Goal: Task Accomplishment & Management: Complete application form

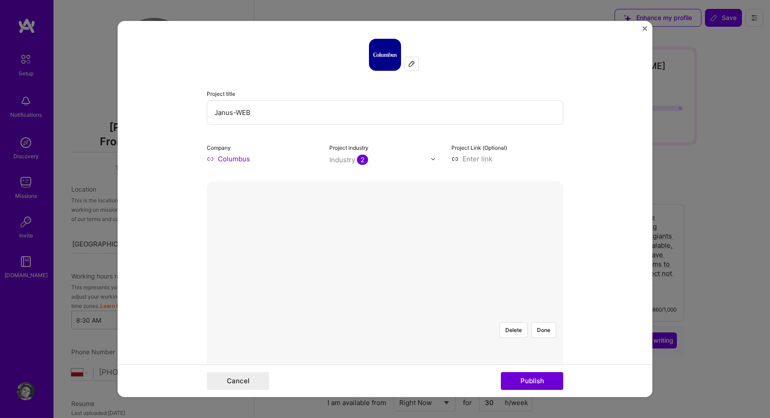
select select "PL"
select select "Right Now"
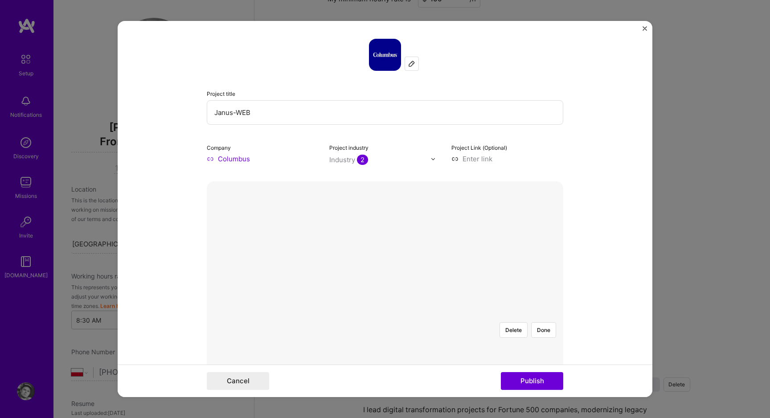
scroll to position [102, 0]
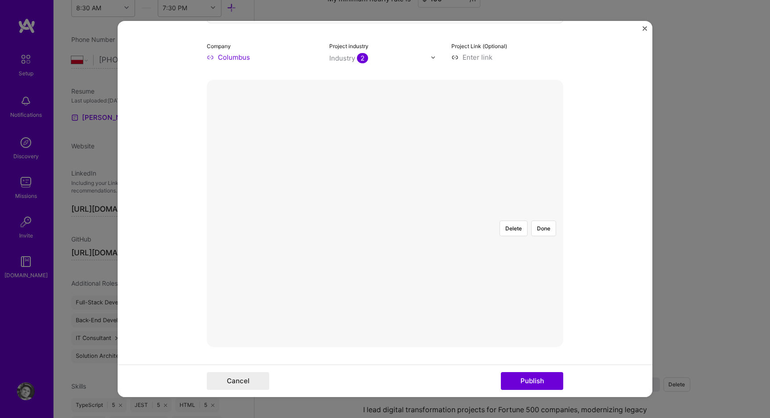
click at [484, 213] on div at bounding box center [562, 346] width 355 height 267
click at [205, 345] on form "Project title Janus-WEB Company Columbus Project industry Industry 2 Project Li…" at bounding box center [385, 209] width 535 height 376
click at [386, 341] on div at bounding box center [563, 346] width 355 height 267
click at [206, 344] on form "Project title Janus-WEB Company Columbus Project industry Industry 2 Project Li…" at bounding box center [385, 209] width 535 height 376
click at [211, 344] on form "Project title Janus-WEB Company Columbus Project industry Industry 2 Project Li…" at bounding box center [385, 209] width 535 height 376
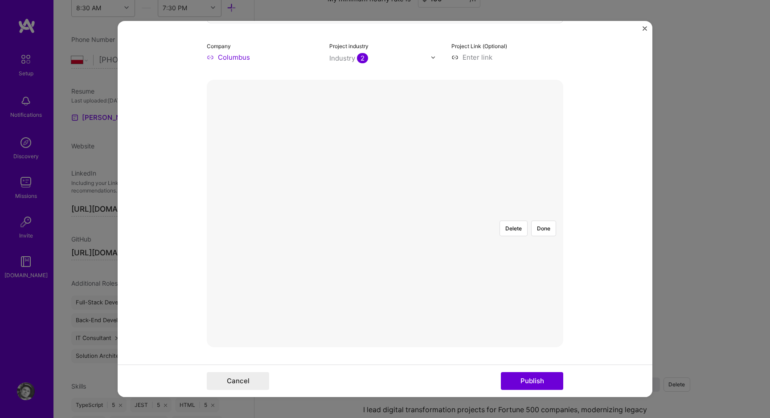
click at [386, 327] on div at bounding box center [563, 346] width 355 height 267
click at [629, 219] on form "Project title Janus-WEB Company Columbus Project industry Industry 2 Project Li…" at bounding box center [385, 209] width 535 height 376
click at [534, 213] on div at bounding box center [563, 346] width 355 height 267
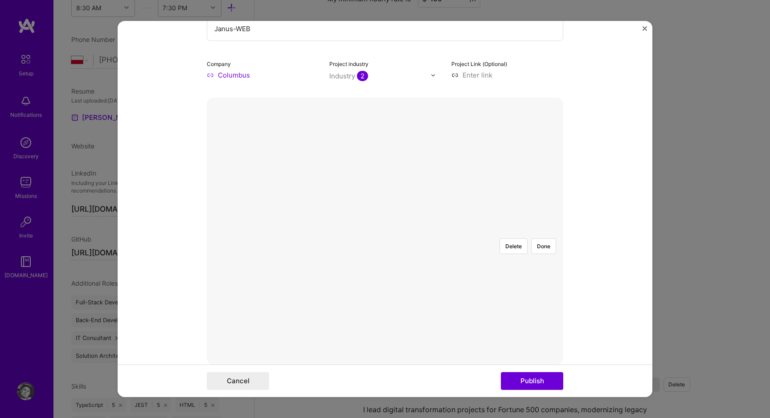
scroll to position [67, 0]
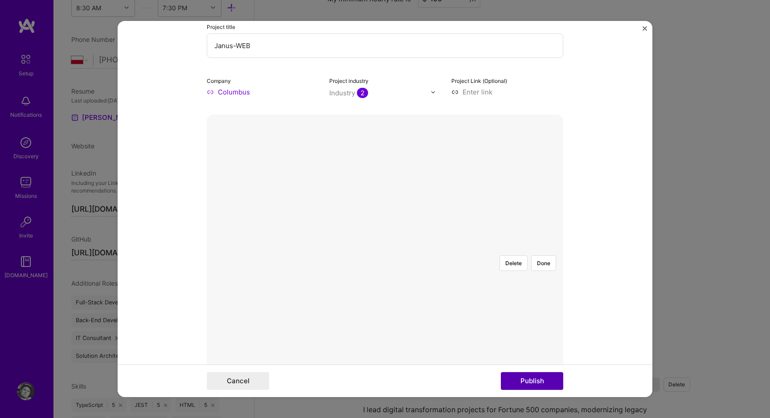
click at [543, 381] on button "Publish" at bounding box center [532, 381] width 62 height 18
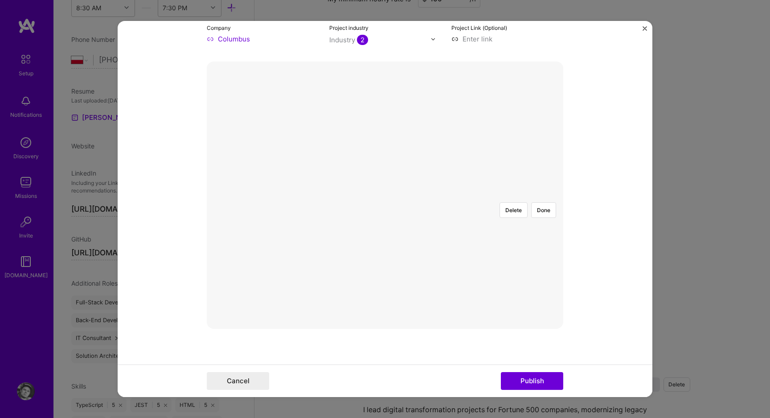
scroll to position [32, 0]
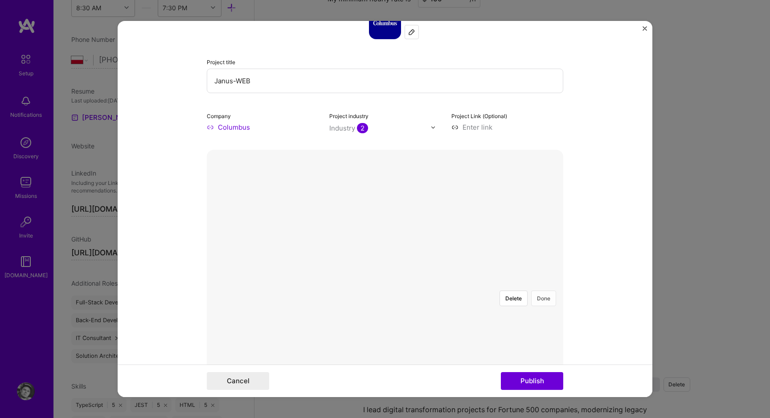
click at [540, 291] on button "Done" at bounding box center [543, 299] width 25 height 16
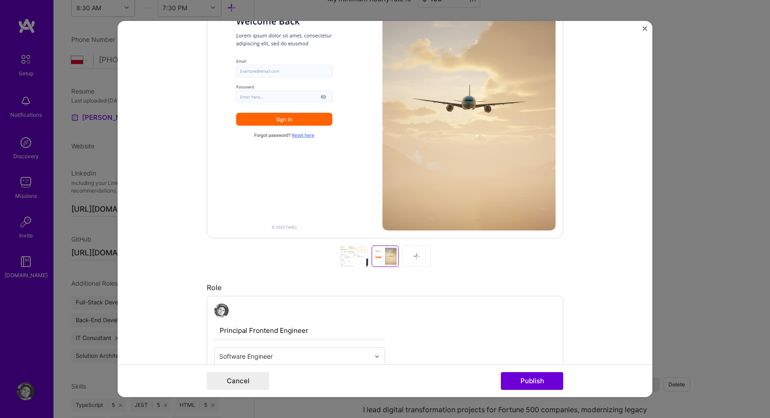
scroll to position [215, 0]
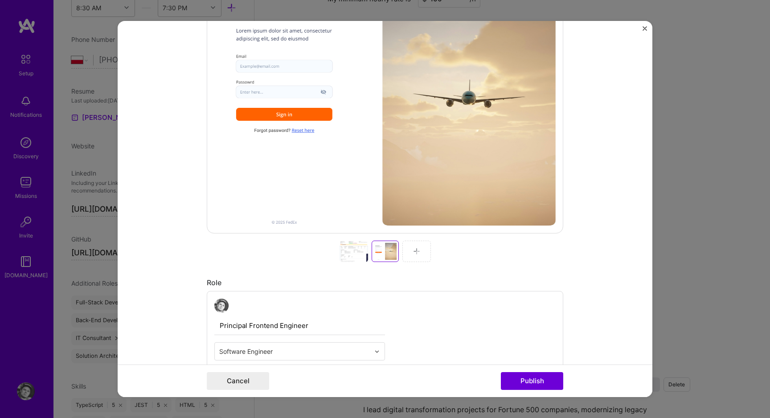
click at [353, 259] on div at bounding box center [354, 251] width 29 height 21
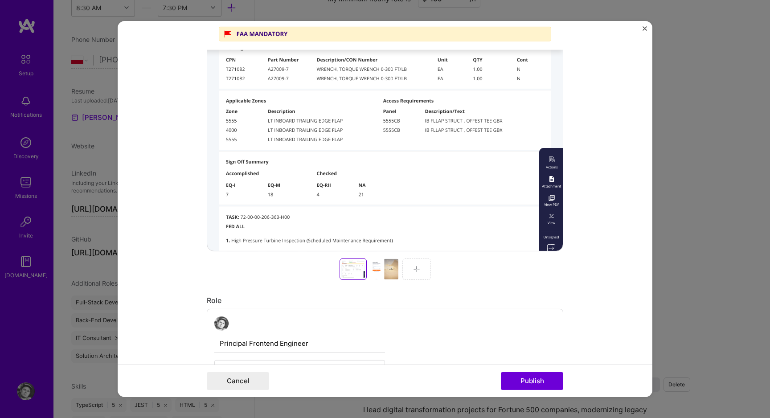
scroll to position [271, 0]
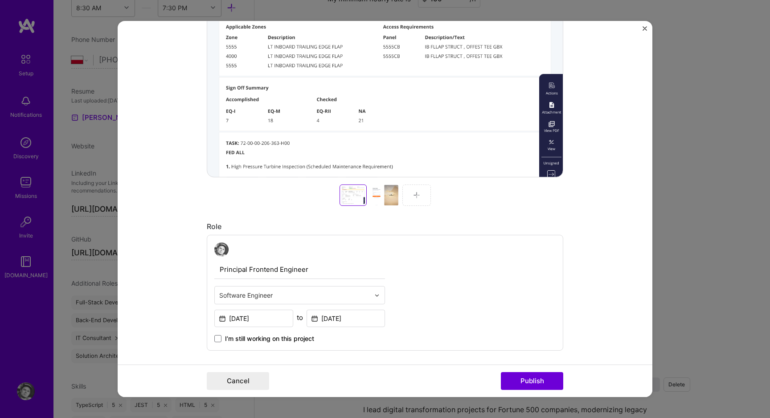
click at [583, 153] on form "Project title Janus-WEB Company Columbus Project industry Industry 2 Project Li…" at bounding box center [385, 209] width 535 height 376
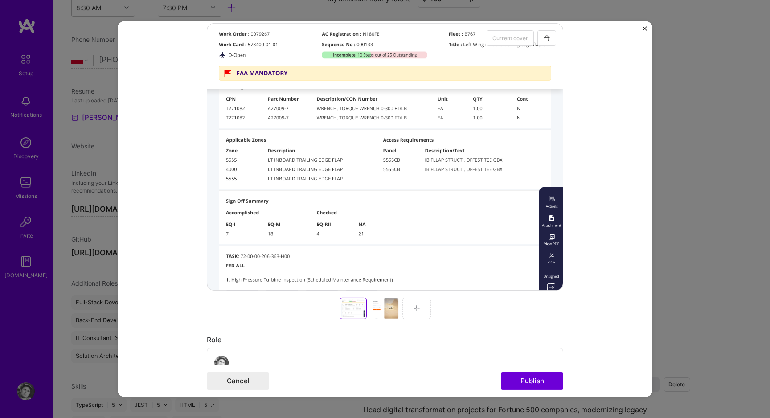
scroll to position [176, 0]
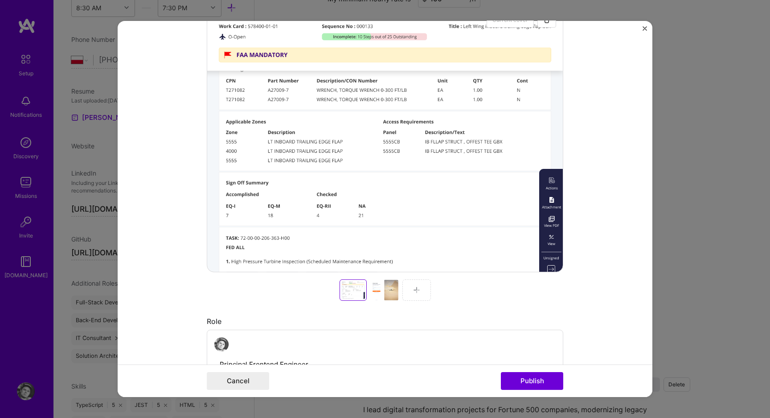
click at [377, 283] on div at bounding box center [384, 289] width 29 height 21
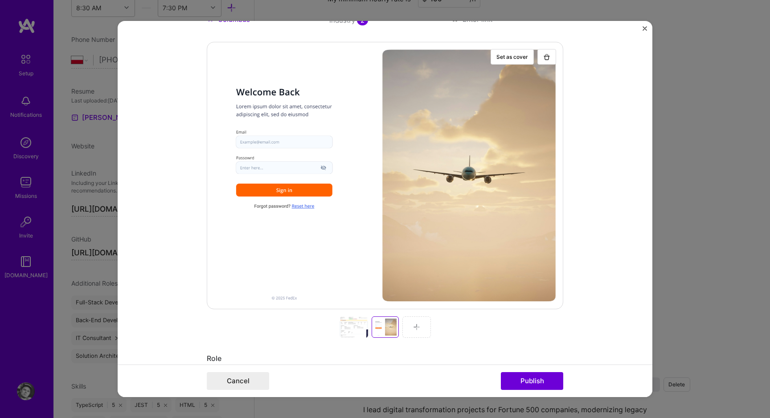
scroll to position [125, 0]
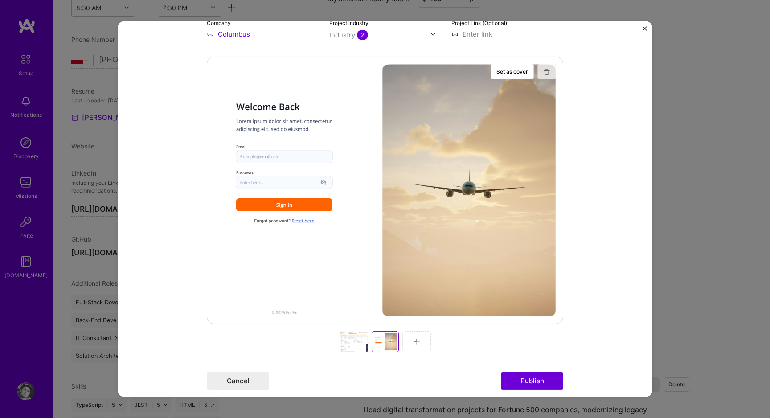
click at [542, 67] on button "button" at bounding box center [546, 72] width 19 height 16
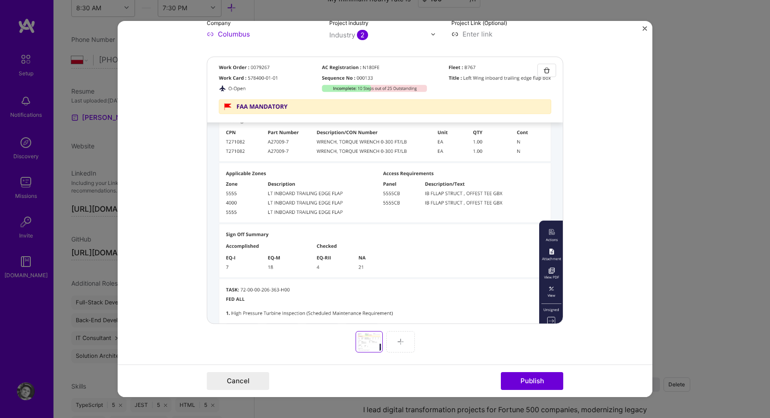
click at [528, 77] on div at bounding box center [385, 190] width 357 height 267
click at [533, 384] on button "Publish" at bounding box center [532, 381] width 62 height 18
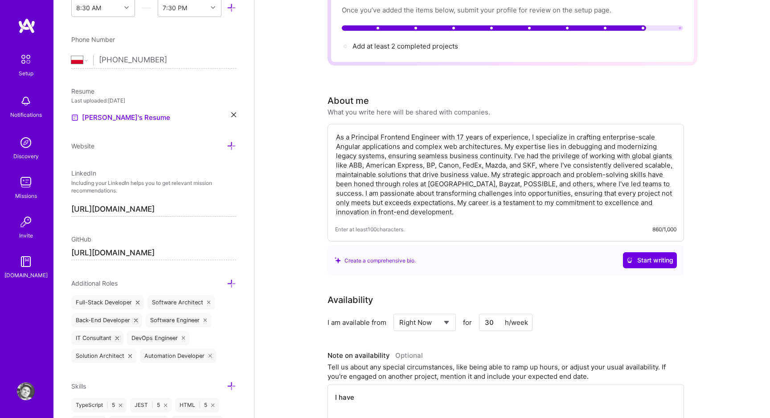
scroll to position [0, 0]
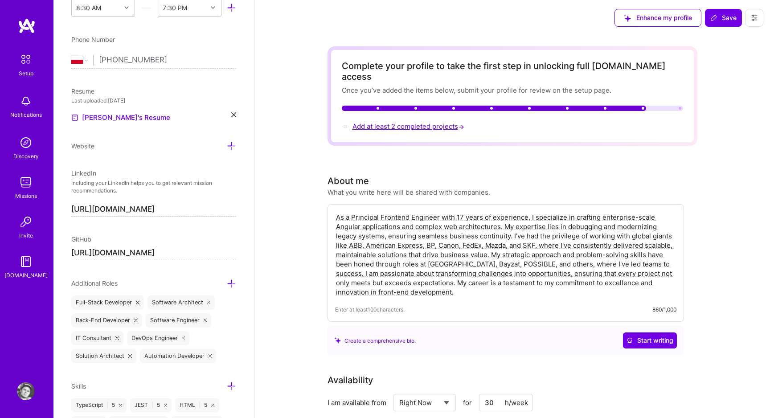
click at [403, 122] on span "Add at least 2 completed projects →" at bounding box center [410, 126] width 114 height 8
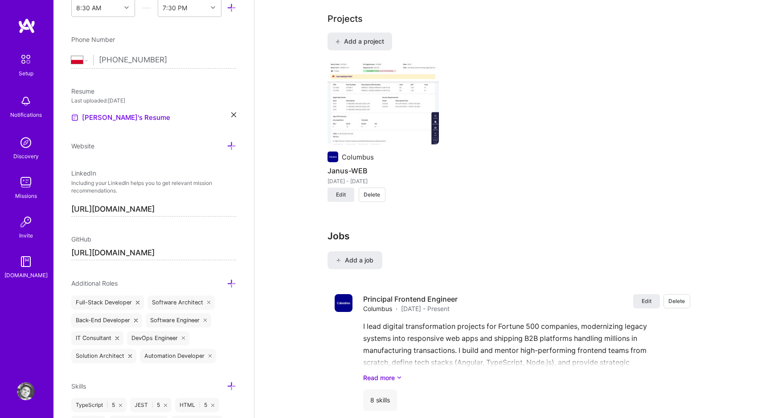
scroll to position [691, 0]
click at [353, 36] on span "Add a project" at bounding box center [359, 40] width 49 height 9
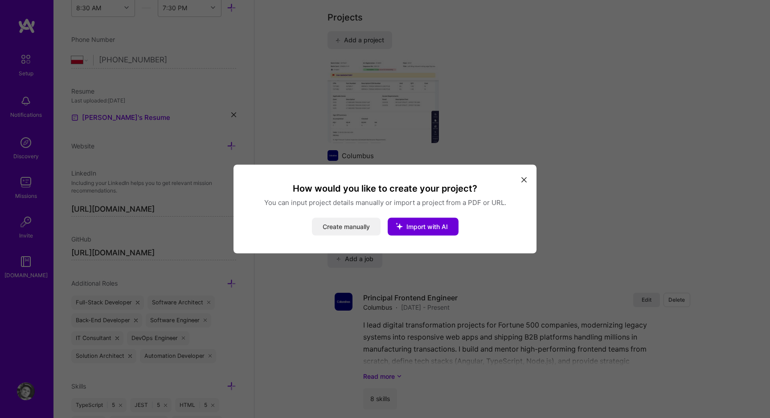
click at [362, 228] on button "Create manually" at bounding box center [346, 227] width 69 height 18
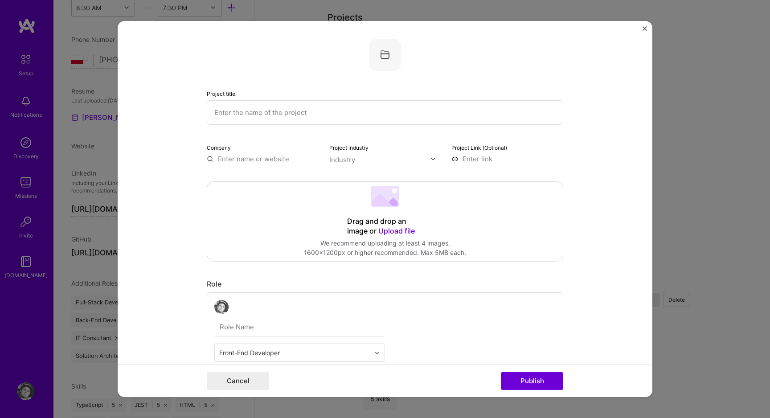
click at [315, 113] on input "text" at bounding box center [385, 112] width 357 height 25
type input "MyCamfil 2.0"
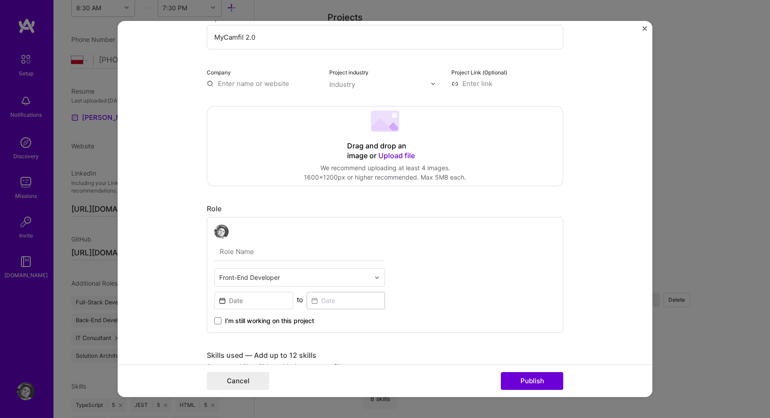
scroll to position [146, 0]
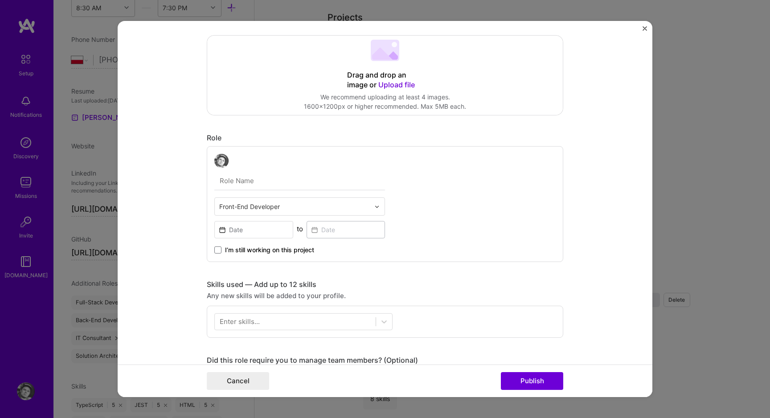
click at [275, 209] on input "text" at bounding box center [294, 206] width 151 height 9
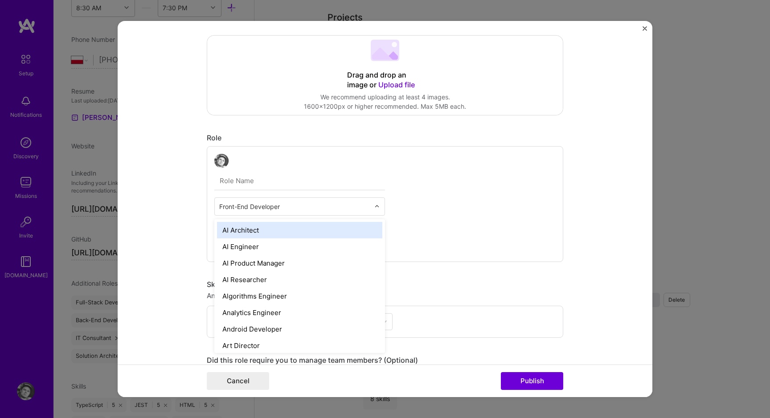
click at [209, 203] on div "option AI Architect focused, 1 of 70. 69 results available. Use Up and Down to …" at bounding box center [385, 204] width 357 height 116
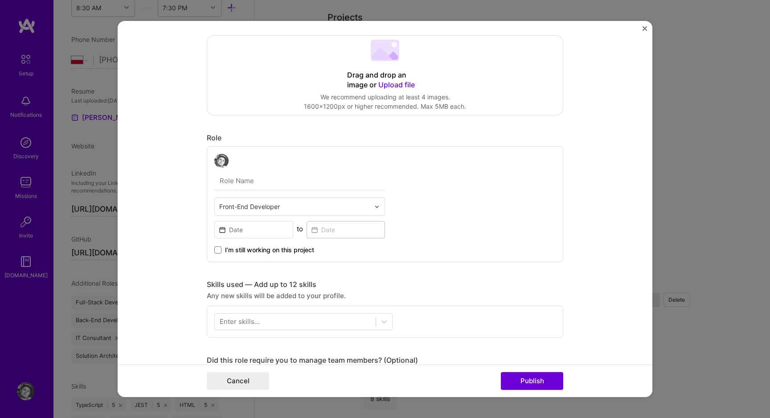
click at [254, 215] on div "Front-End Developer" at bounding box center [299, 206] width 171 height 18
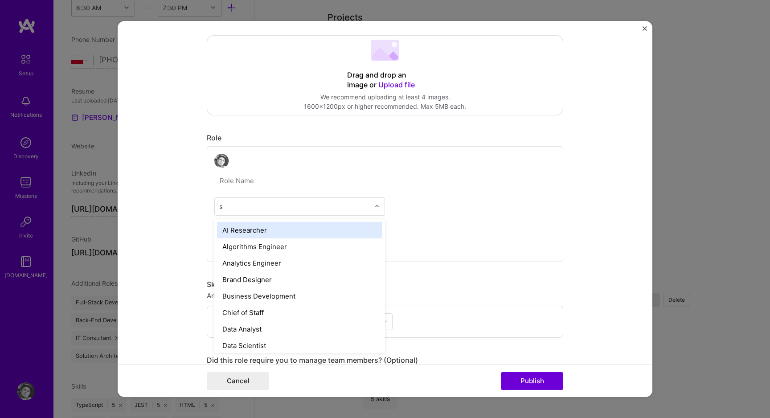
type input "se"
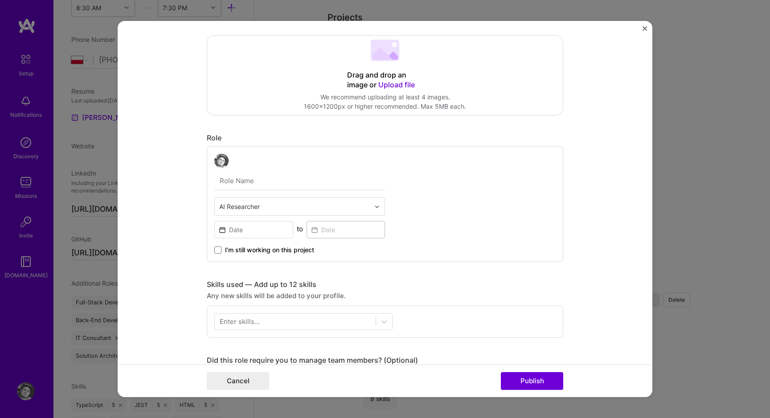
click at [254, 206] on input "text" at bounding box center [294, 206] width 151 height 9
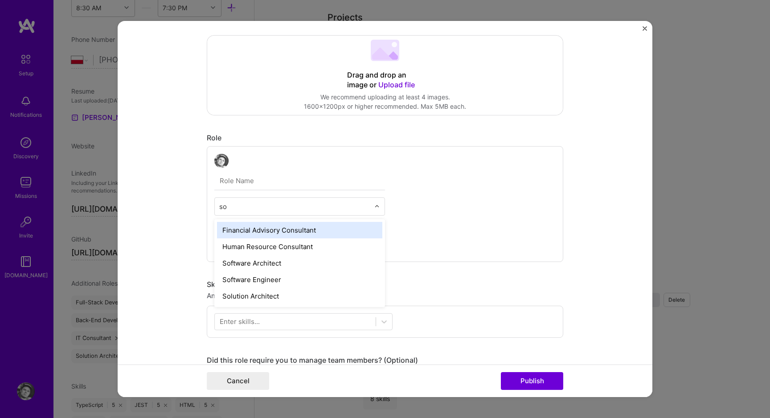
type input "sof"
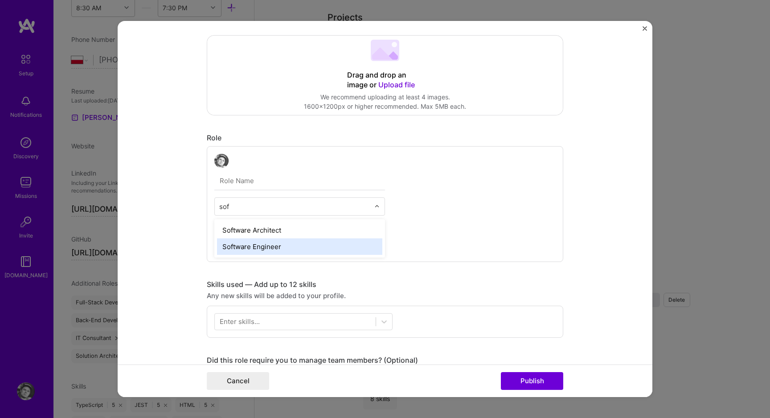
click at [260, 244] on div "Software Engineer" at bounding box center [299, 246] width 165 height 16
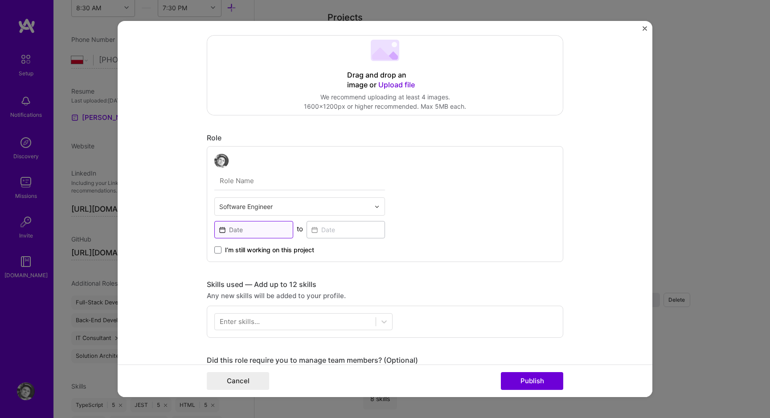
click at [247, 231] on input at bounding box center [253, 229] width 79 height 17
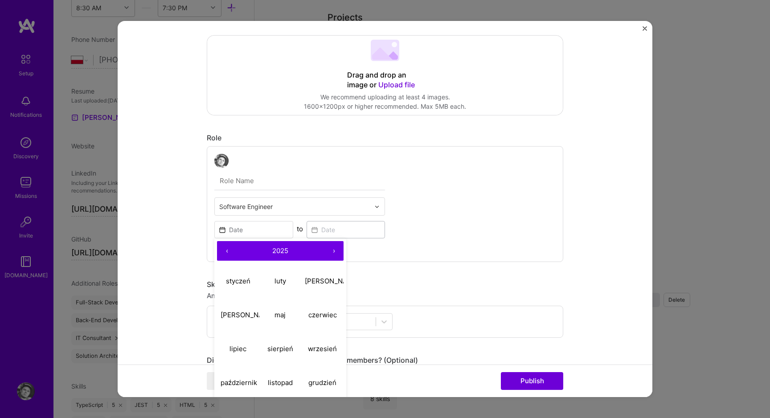
click at [225, 250] on button "‹" at bounding box center [227, 251] width 20 height 20
click at [240, 284] on abbr "styczeń" at bounding box center [238, 280] width 25 height 8
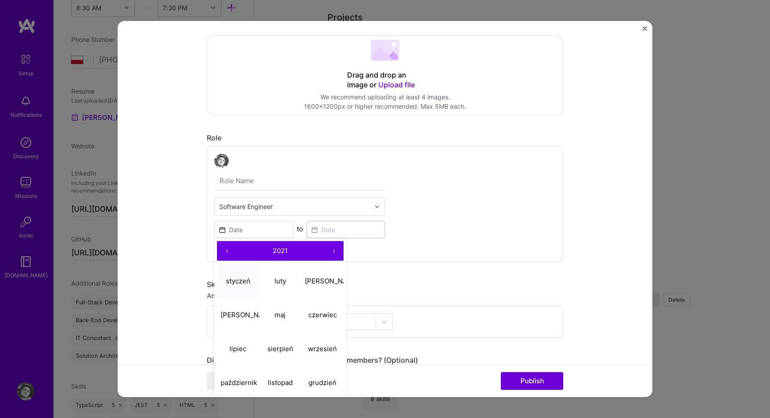
type input "[DATE]"
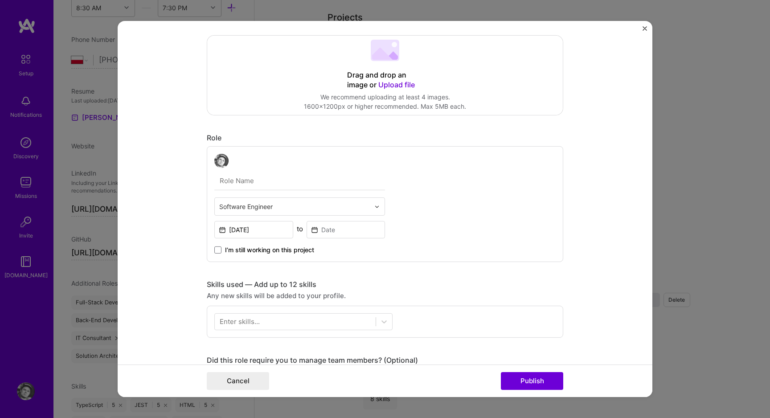
click at [293, 252] on span "I’m still working on this project" at bounding box center [269, 250] width 89 height 9
click at [0, 0] on input "I’m still working on this project" at bounding box center [0, 0] width 0 height 0
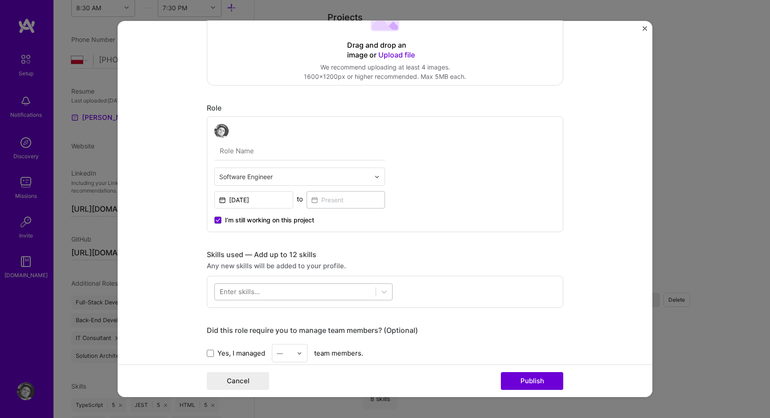
click at [279, 292] on div at bounding box center [295, 291] width 161 height 15
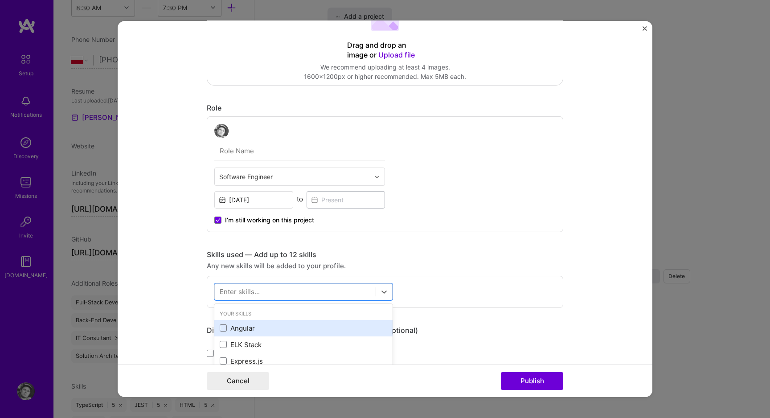
click at [251, 327] on div "Angular" at bounding box center [304, 328] width 168 height 9
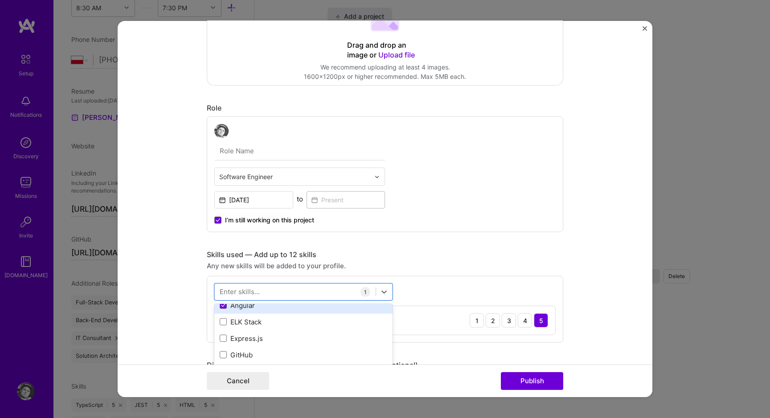
scroll to position [30, 0]
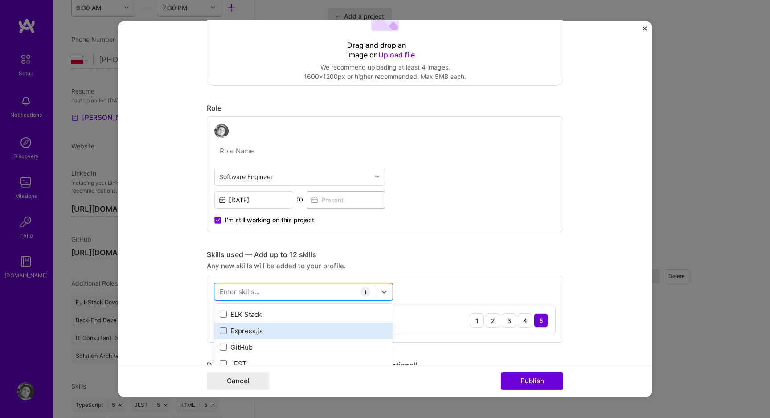
click at [253, 331] on div "Express.js" at bounding box center [304, 330] width 168 height 9
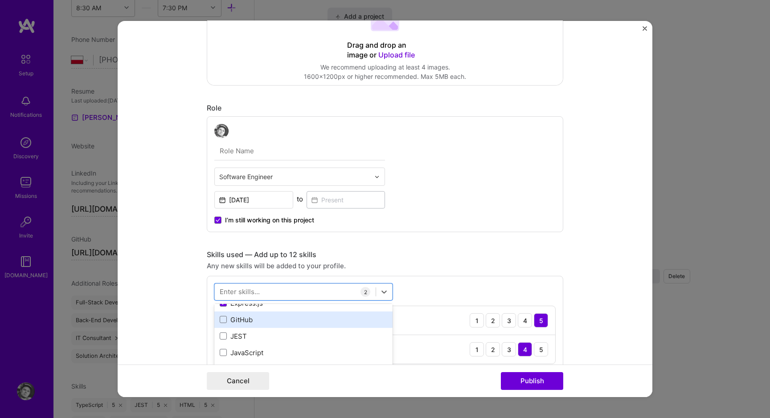
click at [246, 320] on div "GitHub" at bounding box center [304, 319] width 168 height 9
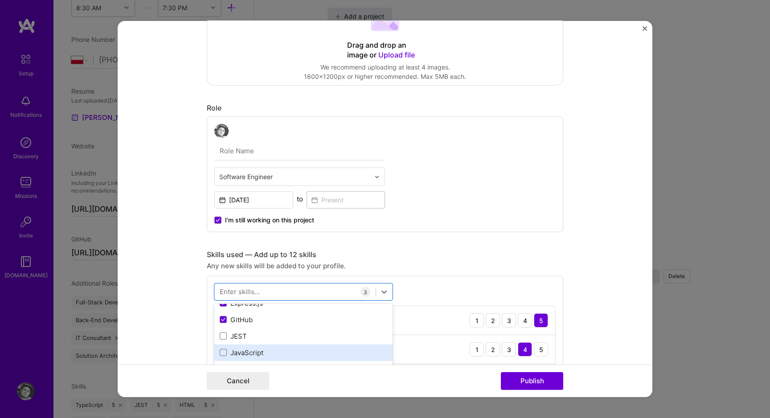
click at [248, 350] on div "JavaScript" at bounding box center [304, 352] width 168 height 9
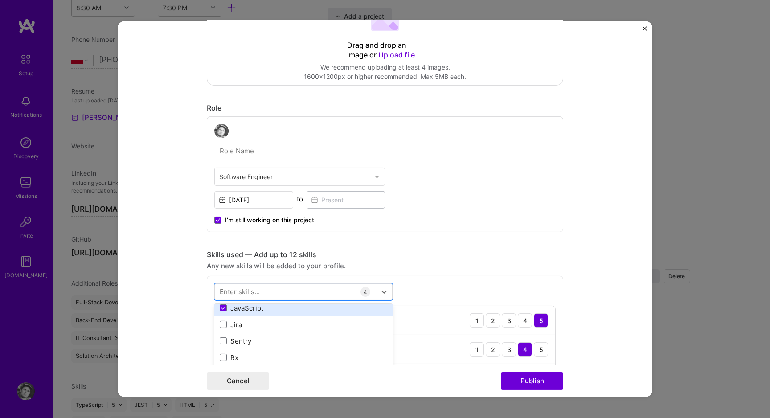
scroll to position [113, 0]
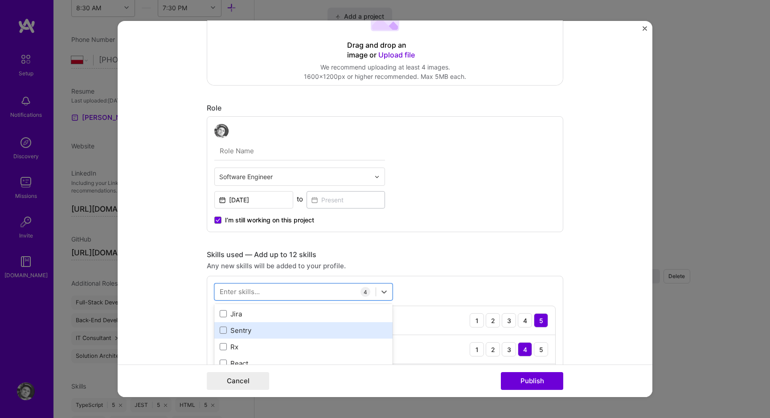
click at [249, 335] on div "Sentry" at bounding box center [304, 330] width 168 height 9
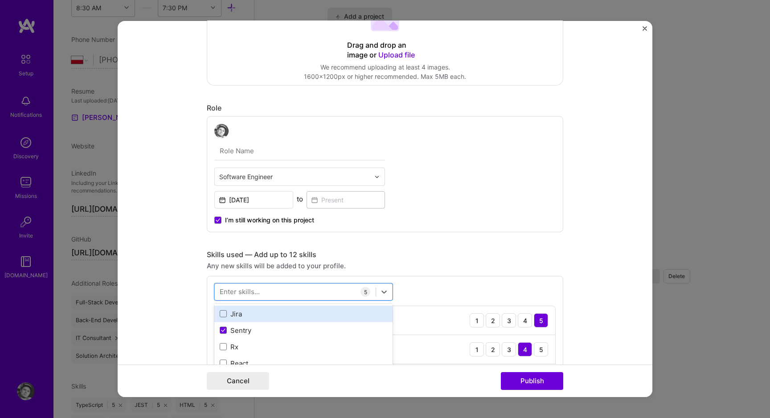
click at [238, 318] on div "Jira" at bounding box center [304, 313] width 168 height 9
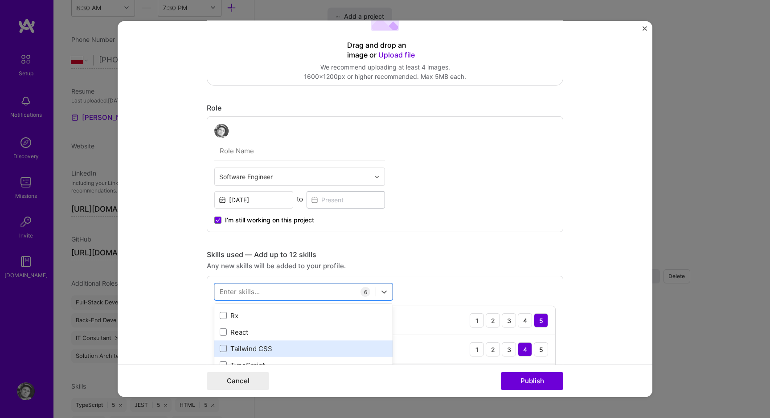
click at [246, 348] on div "Tailwind CSS" at bounding box center [304, 348] width 168 height 9
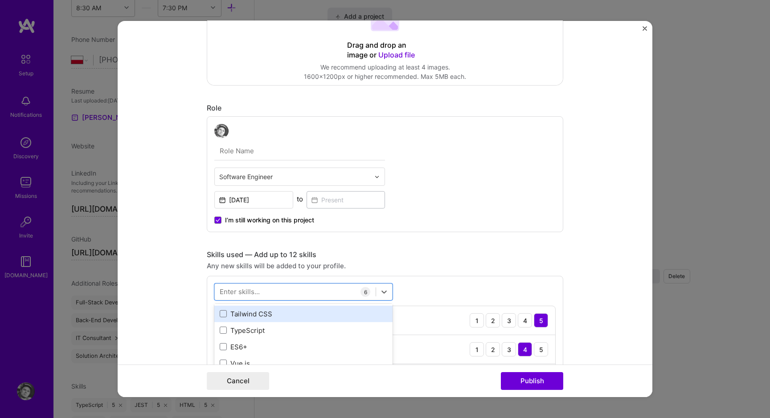
scroll to position [180, 0]
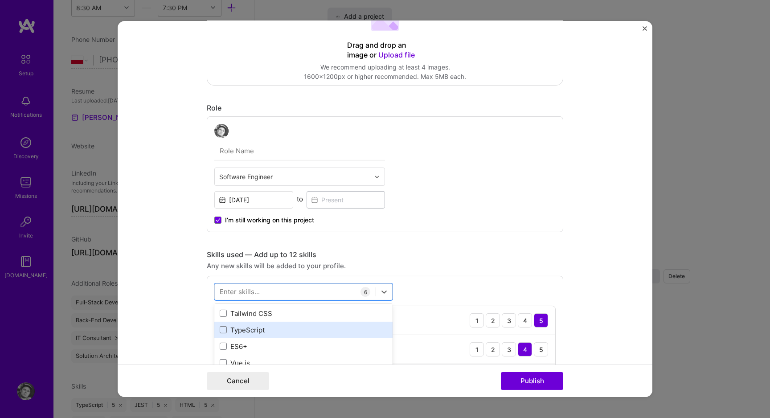
click at [248, 331] on div "TypeScript" at bounding box center [304, 329] width 168 height 9
click at [246, 337] on div "REST API" at bounding box center [304, 337] width 168 height 9
click at [250, 332] on div "CSS" at bounding box center [304, 327] width 168 height 9
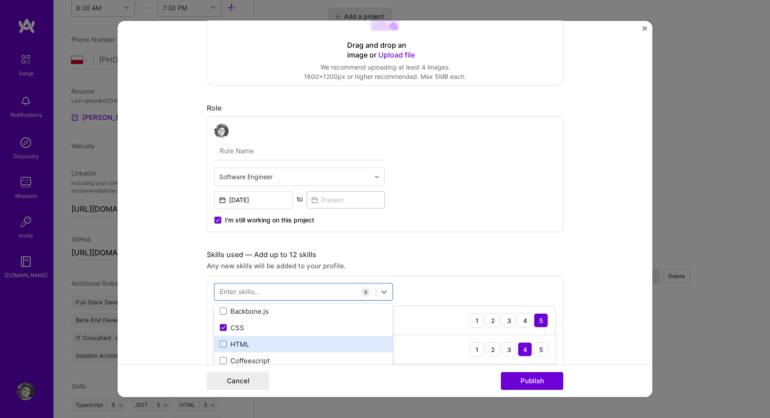
click at [250, 344] on div "HTML" at bounding box center [304, 344] width 168 height 9
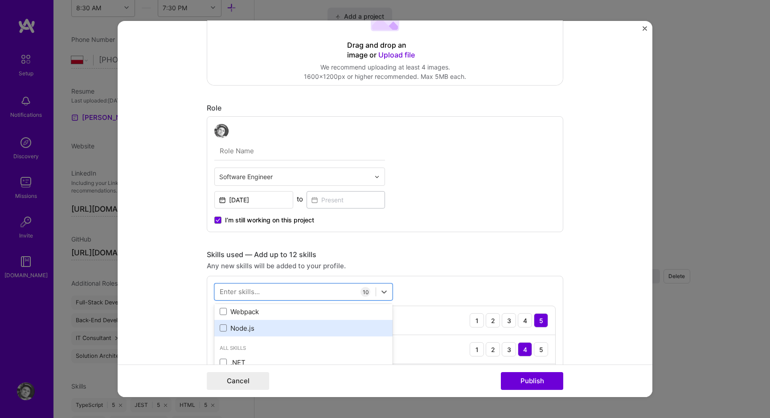
click at [250, 326] on div "Node.js" at bounding box center [304, 328] width 168 height 9
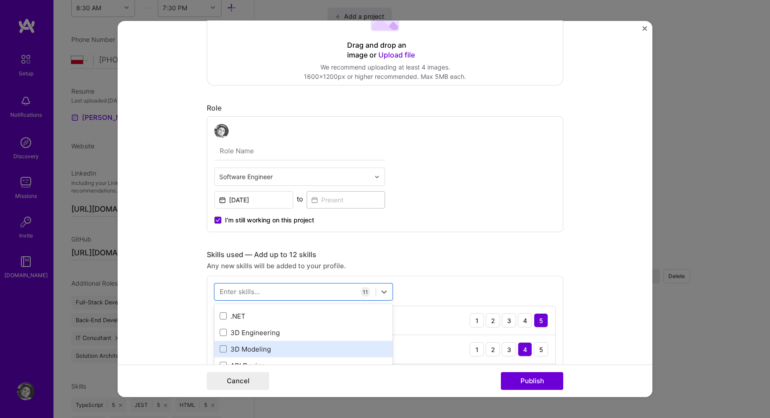
scroll to position [592, 0]
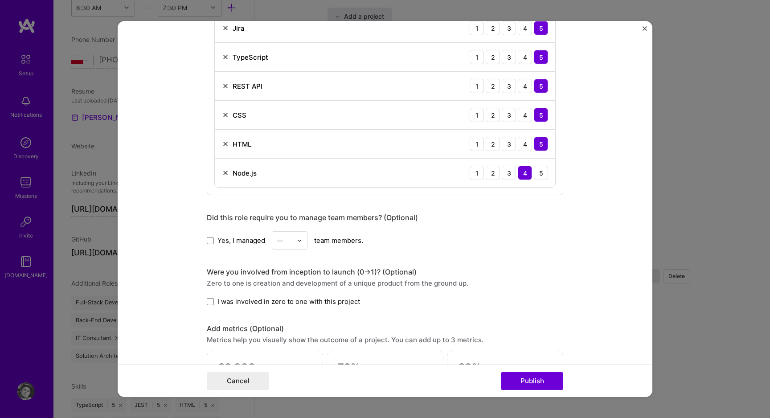
scroll to position [615, 0]
click at [291, 242] on input "text" at bounding box center [285, 238] width 16 height 9
click at [287, 333] on div "5" at bounding box center [290, 328] width 30 height 16
click at [236, 299] on span "I was involved in zero to one with this project" at bounding box center [288, 299] width 143 height 9
click at [0, 0] on input "I was involved in zero to one with this project" at bounding box center [0, 0] width 0 height 0
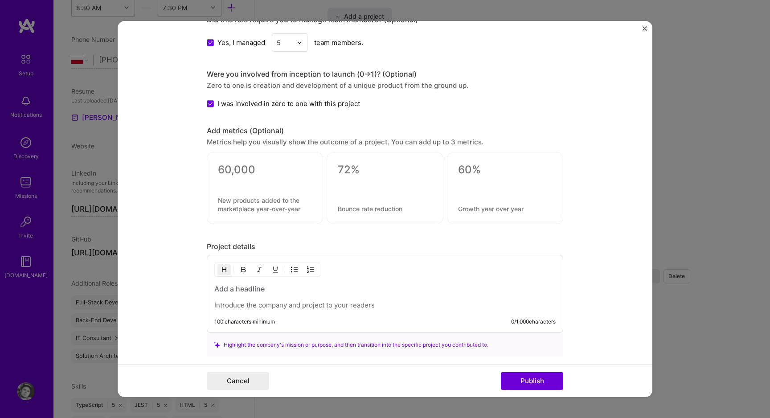
scroll to position [884, 0]
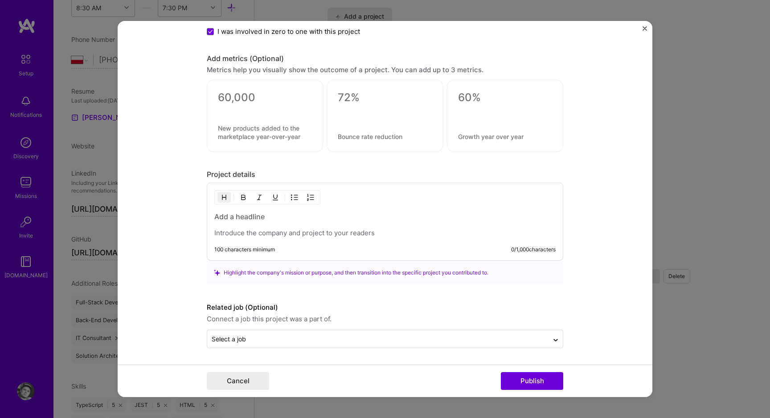
click at [271, 219] on h3 at bounding box center [384, 217] width 341 height 10
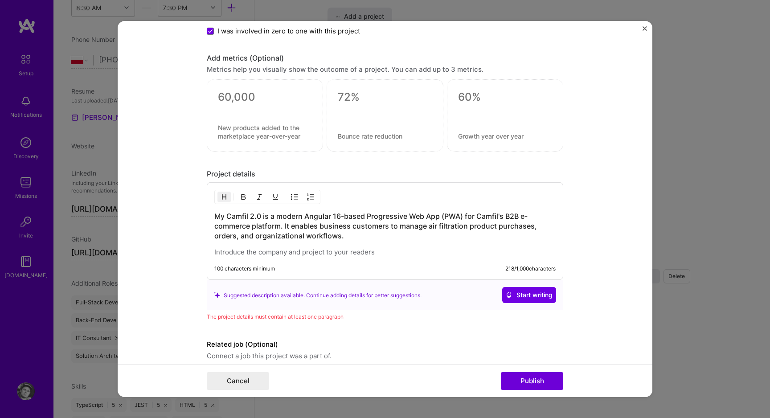
click at [266, 218] on h3 "My Camfil 2.0 is a modern Angular 16-based Progressive Web App (PWA) for Camfil…" at bounding box center [384, 225] width 341 height 29
click at [274, 217] on h3 "My Camfil 2.0 is a modern Angular 16-based Progressive Web App (PWA) for Camfil…" at bounding box center [384, 225] width 341 height 29
click at [277, 217] on h3 "My Camfil 2.0 is a modern Angular 16-based Progressive Web App (PWA) for Camfil…" at bounding box center [384, 225] width 341 height 29
click at [306, 219] on h3 "My Camfil 2.0 is a modern Angular 16-based Progressive Web App (PWA) for Camfil…" at bounding box center [384, 225] width 341 height 29
click at [263, 215] on h3 "My Camfil 2.0 is a modern Angular 16-based Progressive Web App (PWA) for Camfil…" at bounding box center [384, 225] width 341 height 29
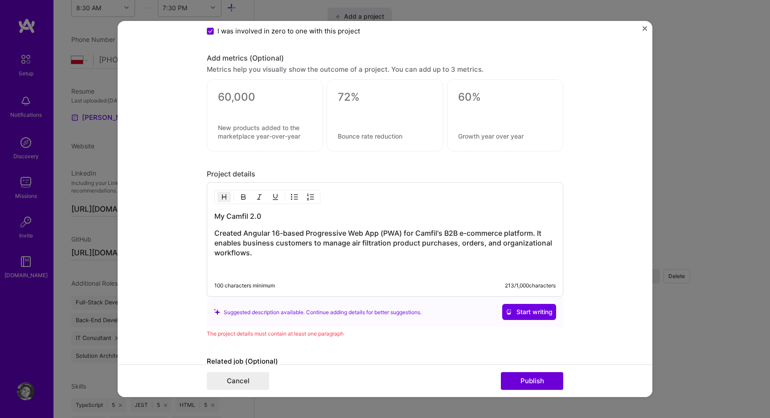
click at [273, 234] on h3 "Created Angular 16-based Progressive Web App (PWA) for Camfil's B2B e-commerce …" at bounding box center [384, 242] width 341 height 29
drag, startPoint x: 308, startPoint y: 234, endPoint x: 271, endPoint y: 235, distance: 37.5
click at [271, 235] on h3 "Created Angular v16-based Progressive Web App (PWA) for Camfil's B2B e-commerce…" at bounding box center [384, 242] width 341 height 29
click at [299, 252] on h3 "Created Angular based Progressive Web App (PWA) for Camfil's B2B e-commerce pla…" at bounding box center [384, 242] width 341 height 29
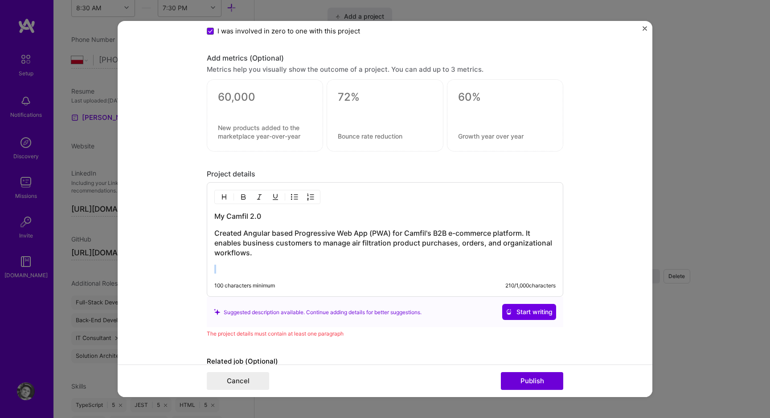
click at [301, 253] on h3 "Created Angular based Progressive Web App (PWA) for Camfil's B2B e-commerce pla…" at bounding box center [384, 242] width 341 height 29
click at [220, 234] on h3 "Created Angular based Progressive Web App (PWA) for Camfil's B2B e-commerce pla…" at bounding box center [384, 242] width 341 height 29
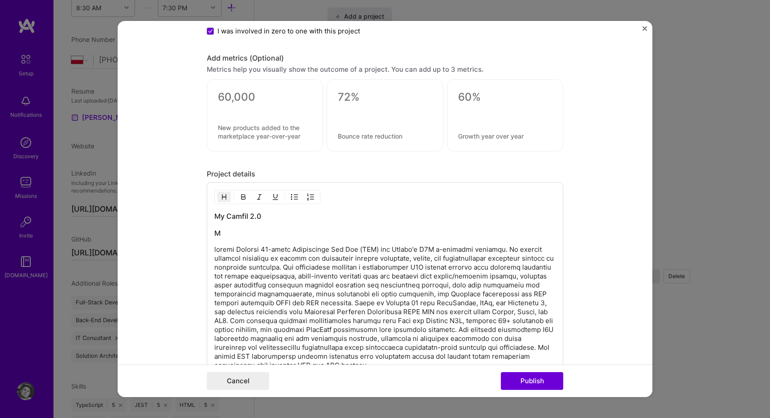
click at [214, 256] on p at bounding box center [384, 307] width 341 height 125
click at [215, 253] on p at bounding box center [384, 307] width 341 height 125
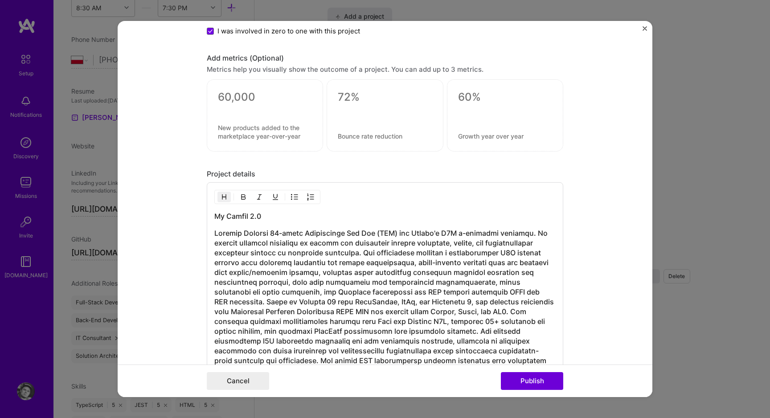
click at [265, 268] on h3 at bounding box center [384, 301] width 341 height 147
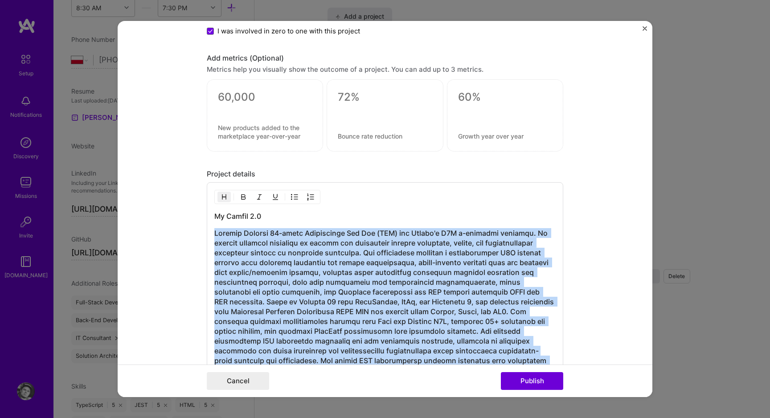
click at [265, 268] on h3 at bounding box center [384, 301] width 341 height 147
click at [229, 197] on button "button" at bounding box center [223, 197] width 13 height 11
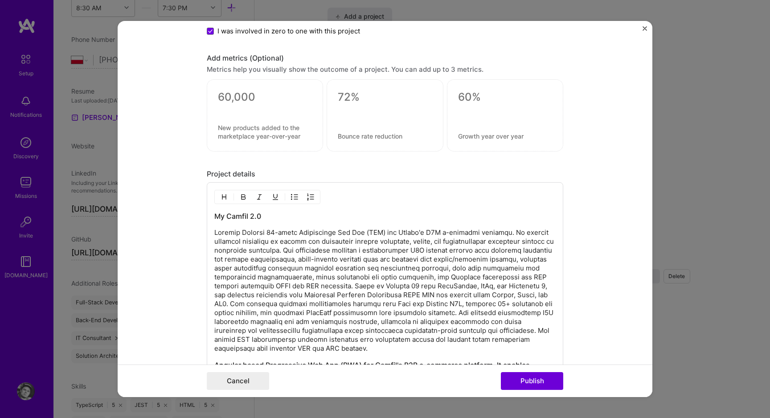
click at [264, 236] on p at bounding box center [384, 290] width 341 height 125
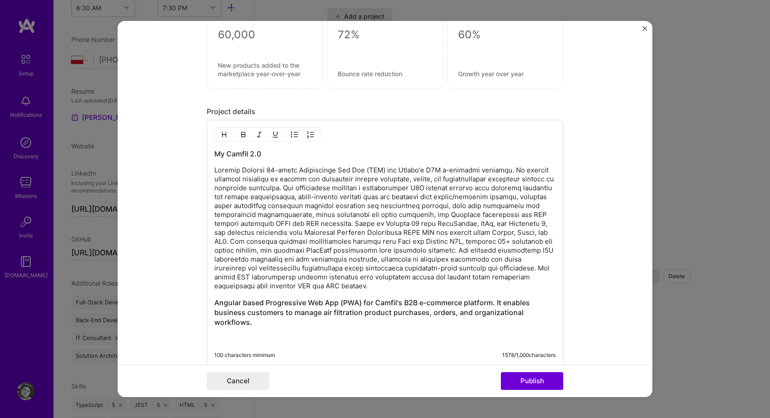
scroll to position [955, 0]
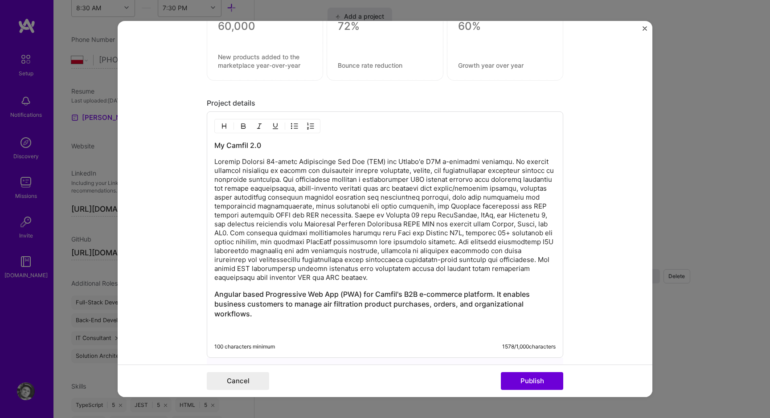
click at [231, 310] on h3 "Angular based Progressive Web App (PWA) for Camfil's B2B e-commerce platform. I…" at bounding box center [384, 303] width 341 height 29
click at [220, 295] on h3 "Angular based Progressive Web App (PWA) for Camfil's B2B e-commerce platform. I…" at bounding box center [384, 303] width 341 height 29
click at [270, 226] on p at bounding box center [384, 219] width 341 height 125
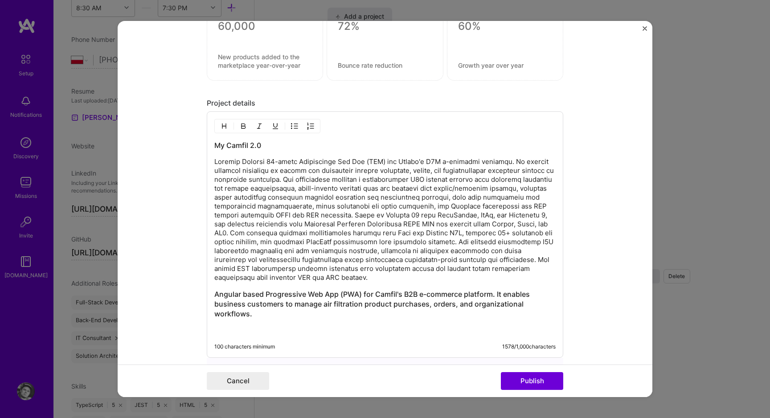
click at [270, 213] on p at bounding box center [384, 219] width 341 height 125
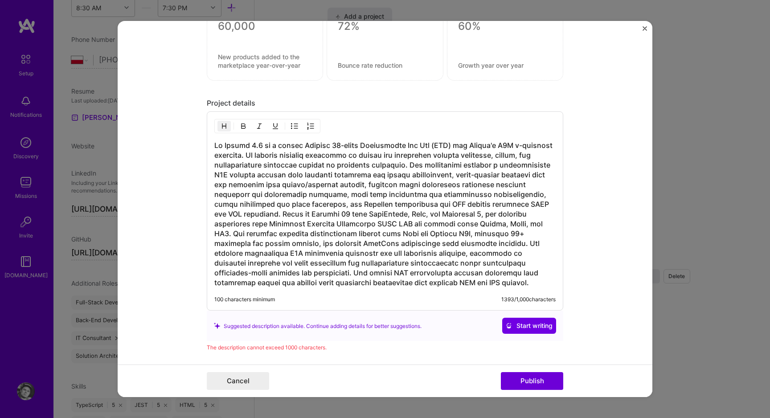
click at [278, 144] on h3 at bounding box center [384, 213] width 341 height 147
click at [281, 145] on h3 at bounding box center [384, 213] width 341 height 147
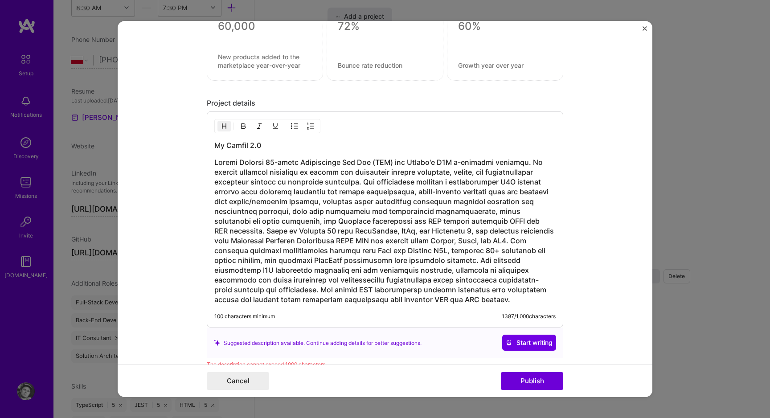
click at [316, 204] on h3 at bounding box center [384, 230] width 341 height 147
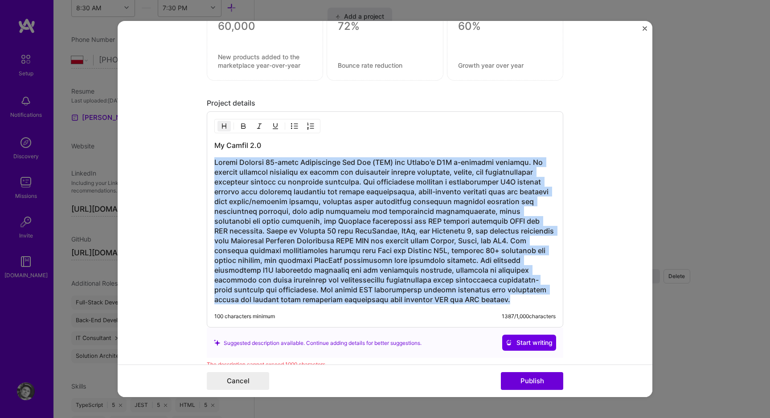
click at [316, 204] on h3 at bounding box center [384, 230] width 341 height 147
click at [226, 128] on img "button" at bounding box center [224, 126] width 7 height 7
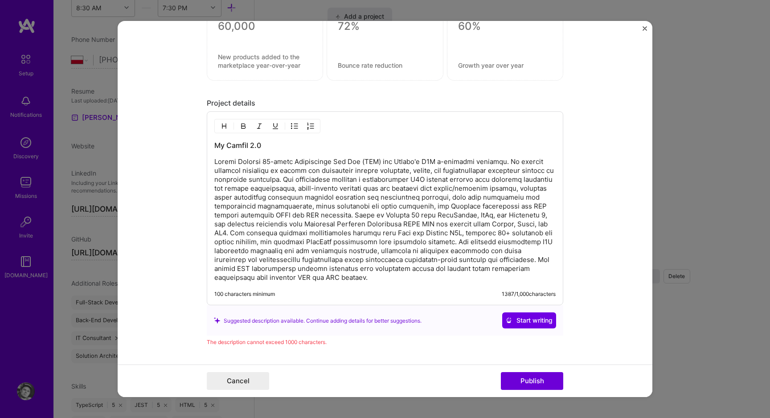
click at [336, 189] on p at bounding box center [384, 219] width 341 height 125
click at [309, 180] on p at bounding box center [384, 219] width 341 height 125
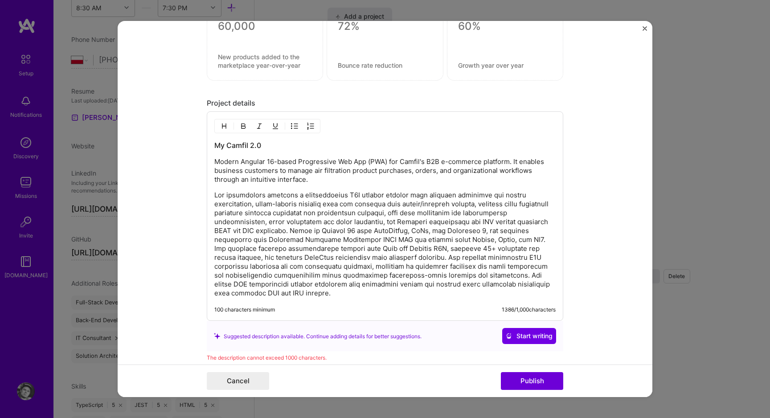
click at [324, 223] on p at bounding box center [384, 244] width 341 height 107
click at [363, 234] on p at bounding box center [384, 244] width 341 height 107
click at [359, 234] on p at bounding box center [384, 244] width 341 height 107
click at [357, 234] on p at bounding box center [384, 244] width 341 height 107
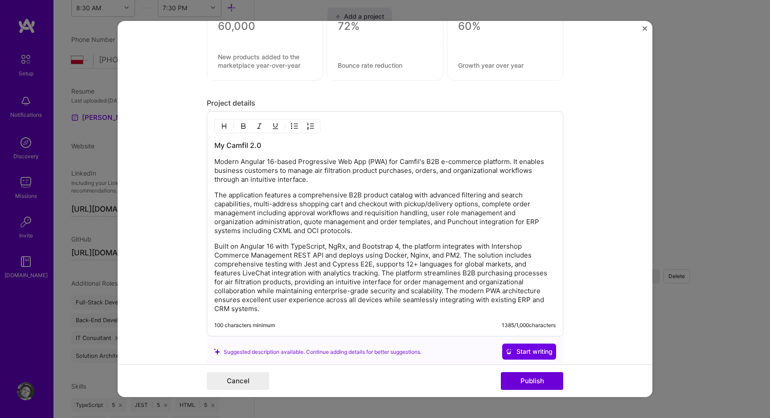
click at [386, 273] on p "Built on Angular 16 with TypeScript, NgRx, and Bootstrap 4, the platform integr…" at bounding box center [384, 277] width 341 height 71
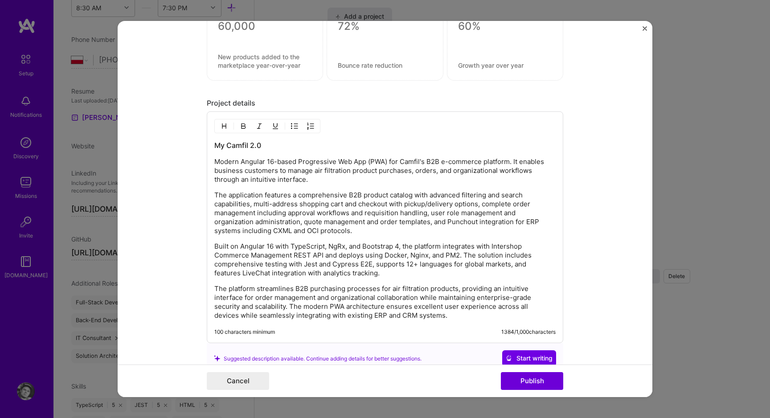
scroll to position [987, 0]
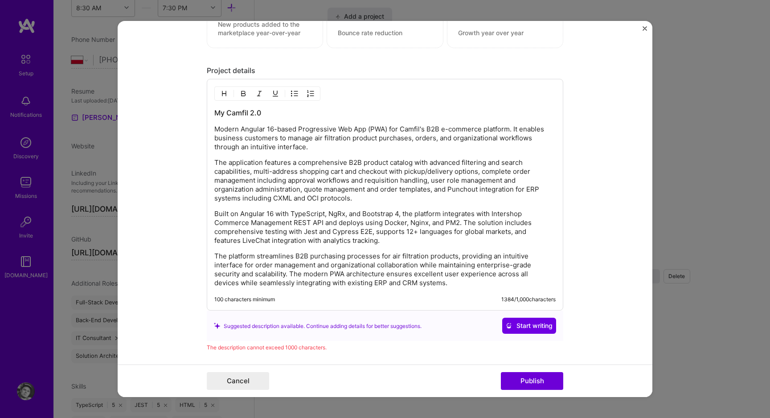
click at [455, 234] on p "Built on Angular 16 with TypeScript, NgRx, and Bootstrap 4, the platform integr…" at bounding box center [384, 227] width 341 height 36
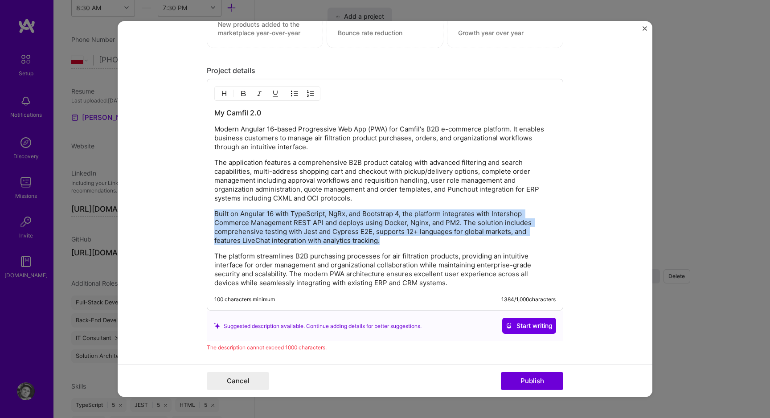
drag, startPoint x: 389, startPoint y: 241, endPoint x: 193, endPoint y: 214, distance: 197.1
click at [193, 214] on form "Project title MyCamfil 2.0 Company Project industry Industry Project Link (Opti…" at bounding box center [385, 209] width 535 height 376
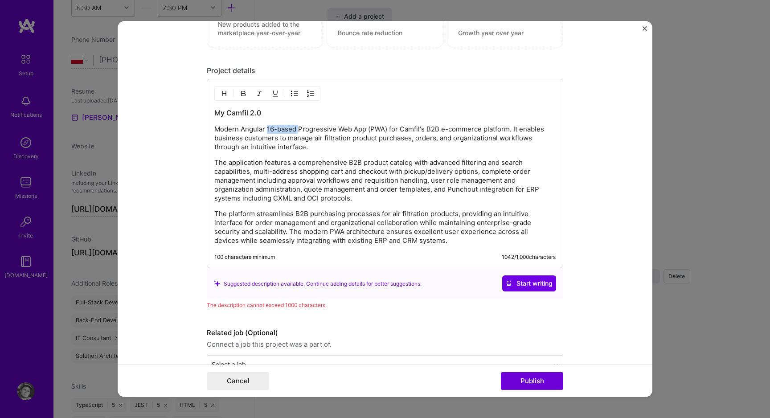
drag, startPoint x: 298, startPoint y: 130, endPoint x: 267, endPoint y: 127, distance: 30.9
click at [267, 127] on p "Modern Angular 16-based Progressive Web App (PWA) for Camfil's B2B e-commerce p…" at bounding box center [384, 138] width 341 height 27
drag, startPoint x: 361, startPoint y: 131, endPoint x: 287, endPoint y: 128, distance: 73.6
click at [287, 128] on p "Modern Angular based Progressive Web App (PWA) for Camfil's B2B e-commerce plat…" at bounding box center [384, 138] width 341 height 27
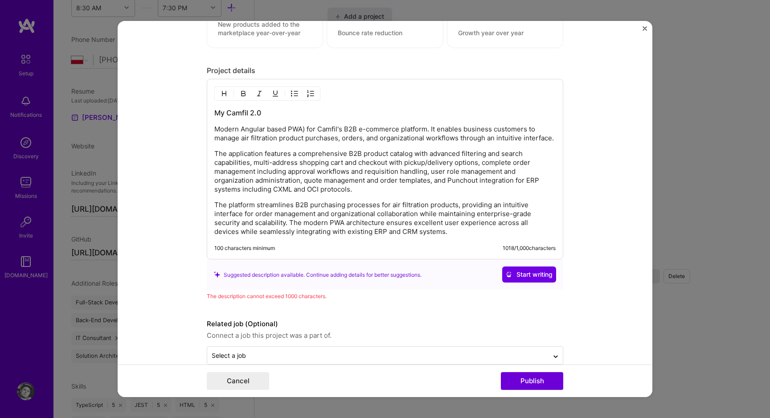
click at [307, 132] on p "Modern Angular based PWA) for Camfil's B2B e-commerce platform. It enables busi…" at bounding box center [384, 134] width 341 height 18
click at [341, 131] on p "Modern Angular based PWA for Camfil's B2B e-commerce platform. It enables busin…" at bounding box center [384, 134] width 341 height 18
click at [299, 139] on p "Modern Angular based PWA for Camfil's B2B e-commerce platform. It enables busin…" at bounding box center [384, 134] width 341 height 18
click at [390, 140] on p "Modern Angular based PWA for Camfil's B2B e-commerce platform. It enables busin…" at bounding box center [384, 134] width 341 height 18
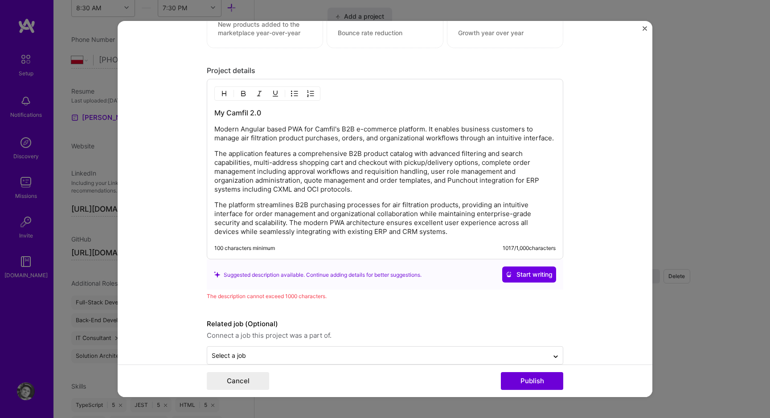
click at [390, 140] on p "Modern Angular based PWA for Camfil's B2B e-commerce platform. It enables busin…" at bounding box center [384, 134] width 341 height 18
click at [496, 138] on p "Modern Angular based PWA for Camfil's B2B e-commerce platform. It enables busin…" at bounding box center [384, 134] width 341 height 18
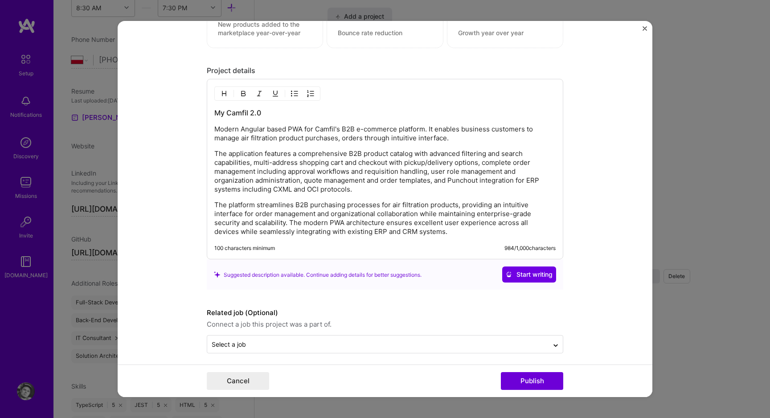
click at [456, 147] on div "My Camfil 2.0 Modern Angular based PWA for Camfil's B2B e-commerce platform. It…" at bounding box center [384, 172] width 341 height 128
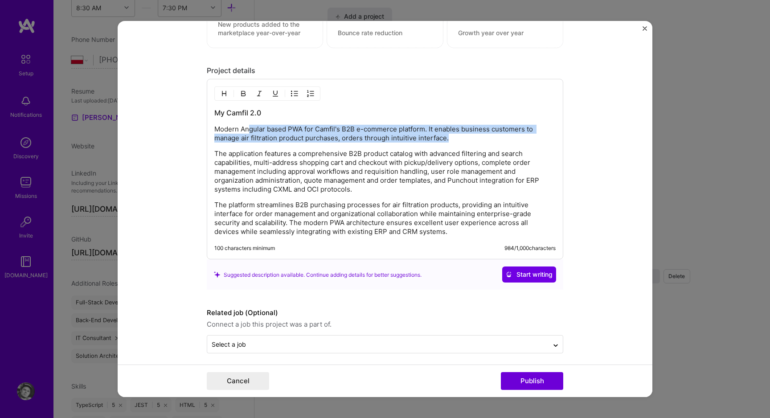
drag, startPoint x: 454, startPoint y: 138, endPoint x: 246, endPoint y: 127, distance: 208.8
click at [247, 128] on p "Modern Angular based PWA for Camfil's B2B e-commerce platform. It enables busin…" at bounding box center [384, 134] width 341 height 18
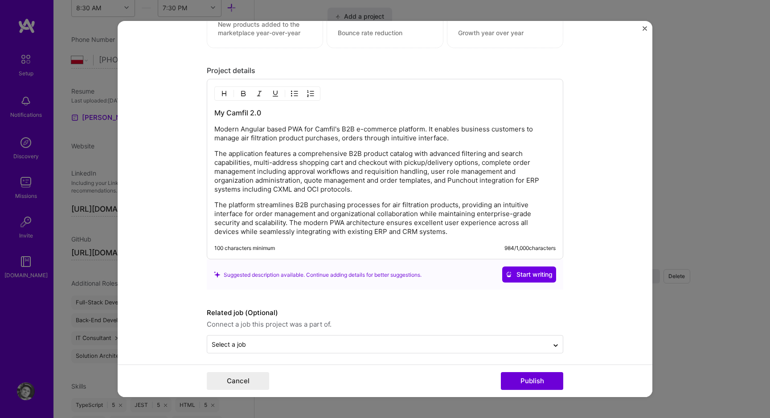
click at [246, 127] on p "Modern Angular based PWA for Camfil's B2B e-commerce platform. It enables busin…" at bounding box center [384, 134] width 341 height 18
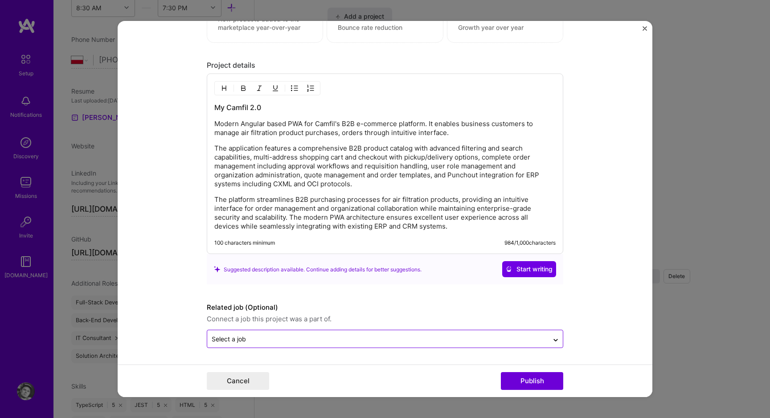
click at [388, 335] on input "text" at bounding box center [378, 338] width 332 height 9
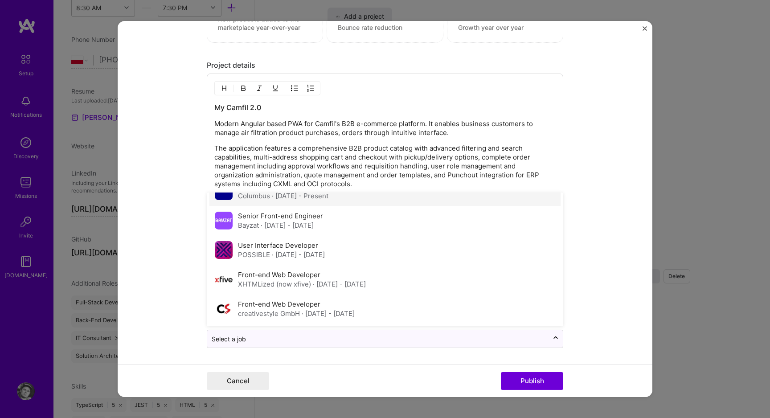
scroll to position [0, 0]
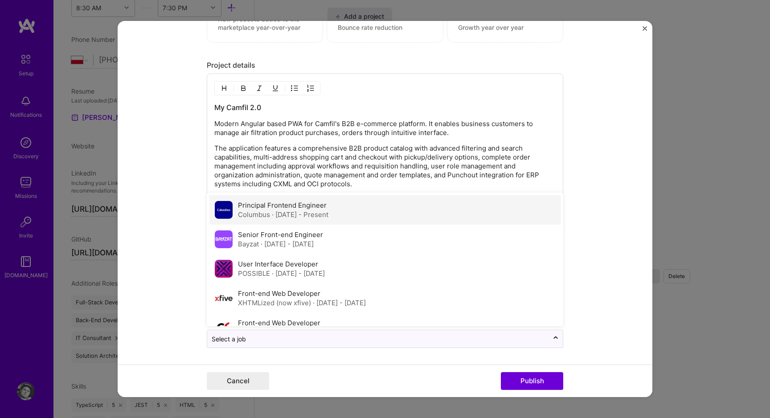
click at [314, 202] on label "Principal Frontend Engineer" at bounding box center [282, 205] width 89 height 8
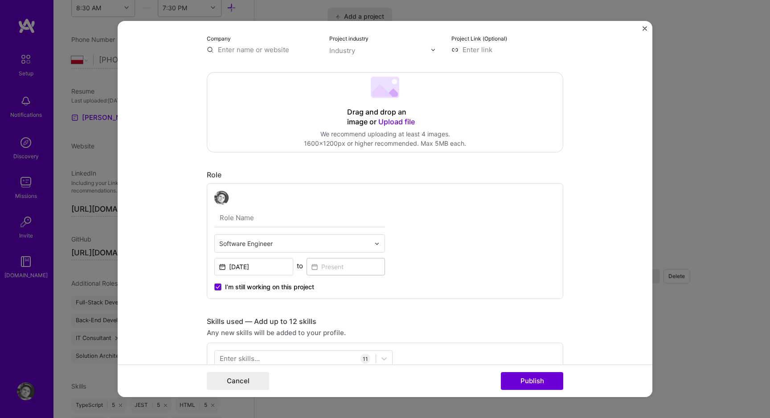
click at [506, 235] on div "Software Engineer [DATE] to I’m still working on this project" at bounding box center [385, 241] width 357 height 116
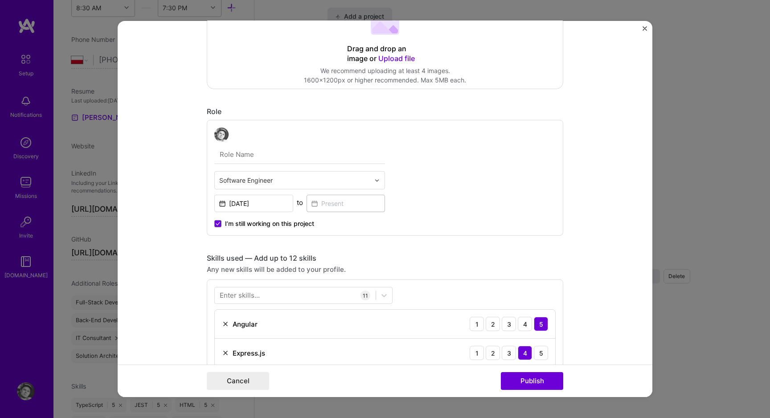
scroll to position [174, 0]
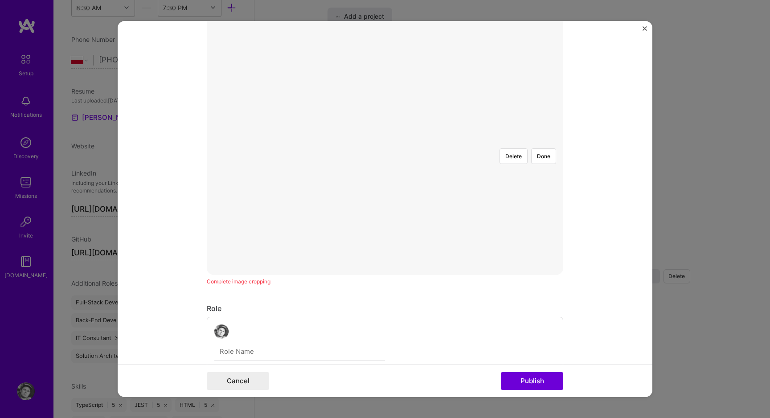
click at [385, 141] on img at bounding box center [385, 141] width 0 height 0
click at [416, 205] on div at bounding box center [521, 243] width 273 height 205
click at [504, 141] on div at bounding box center [555, 243] width 273 height 205
click at [504, 247] on button "Delete" at bounding box center [514, 255] width 28 height 16
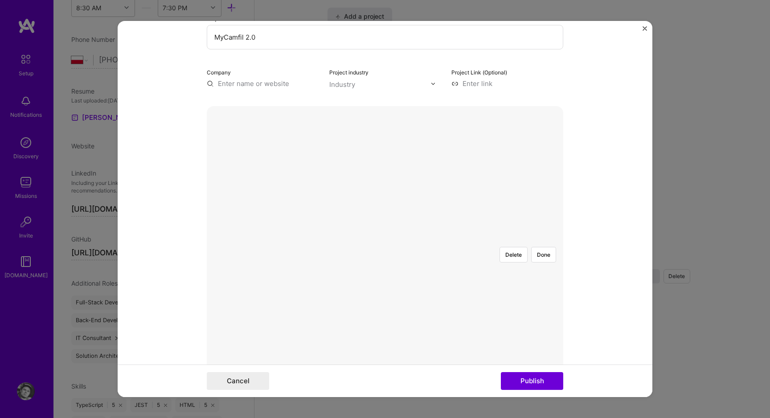
click at [385, 240] on div at bounding box center [520, 342] width 271 height 204
click at [477, 240] on div at bounding box center [542, 342] width 271 height 204
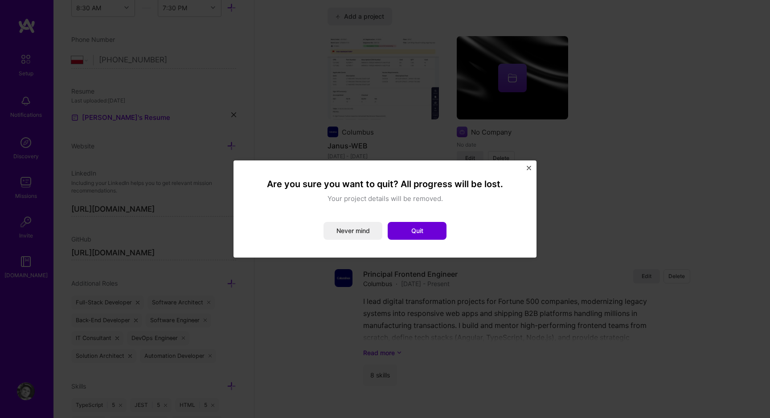
click at [575, 109] on div "Are you sure you want to quit? All progress will be lost. Your project details …" at bounding box center [385, 209] width 770 height 418
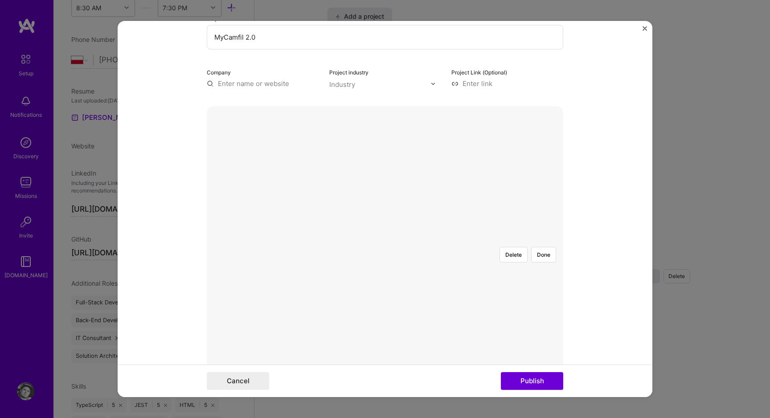
click at [594, 158] on form "Project title MyCamfil 2.0 Company Project industry Industry Project Link (Opti…" at bounding box center [385, 209] width 535 height 376
click at [577, 73] on form "Project title MyCamfil 2.0 Company Project industry Industry Project Link (Opti…" at bounding box center [385, 209] width 535 height 376
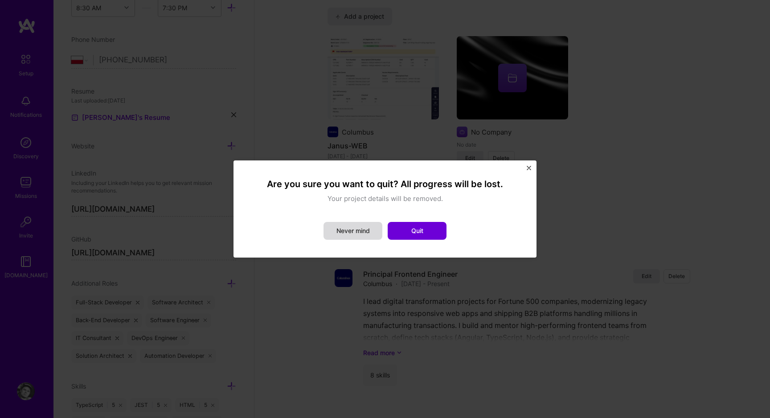
click at [371, 231] on button "Never mind" at bounding box center [353, 231] width 59 height 18
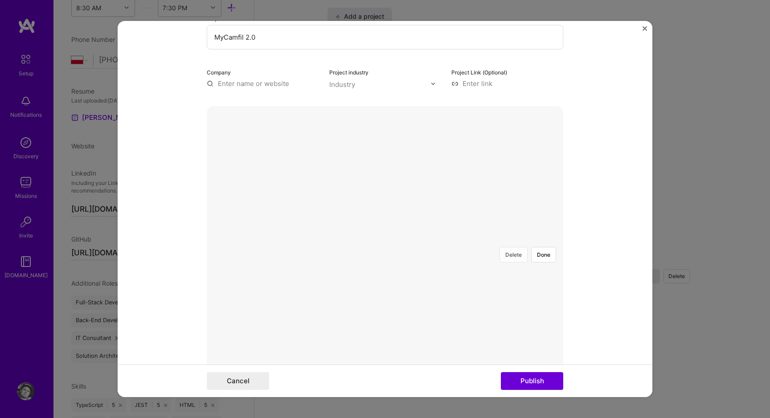
click at [515, 247] on button "Delete" at bounding box center [514, 255] width 28 height 16
click at [465, 240] on div at bounding box center [531, 349] width 292 height 219
click at [460, 240] on div at bounding box center [531, 349] width 292 height 219
drag, startPoint x: 540, startPoint y: 197, endPoint x: 524, endPoint y: 197, distance: 16.0
click at [524, 240] on div "Delete Done" at bounding box center [385, 240] width 357 height 0
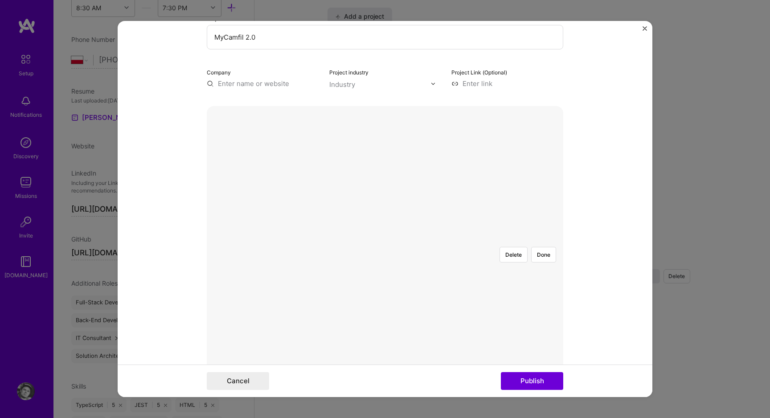
click at [528, 240] on div at bounding box center [531, 349] width 292 height 219
click at [488, 282] on div at bounding box center [531, 347] width 286 height 215
click at [545, 247] on button "Done" at bounding box center [543, 255] width 25 height 16
click at [358, 85] on input "text" at bounding box center [380, 84] width 102 height 9
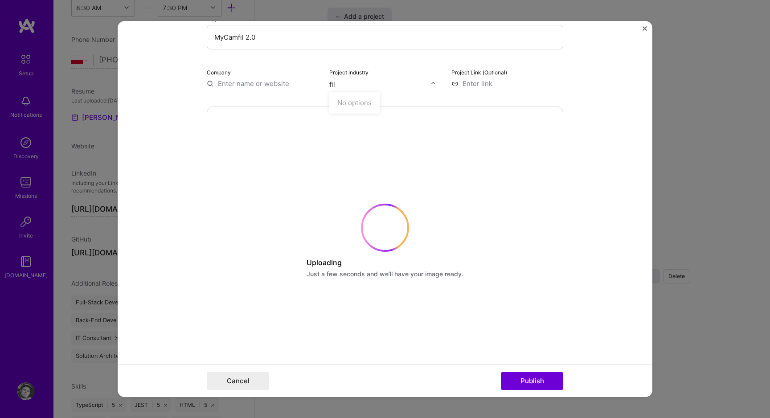
type input "filt"
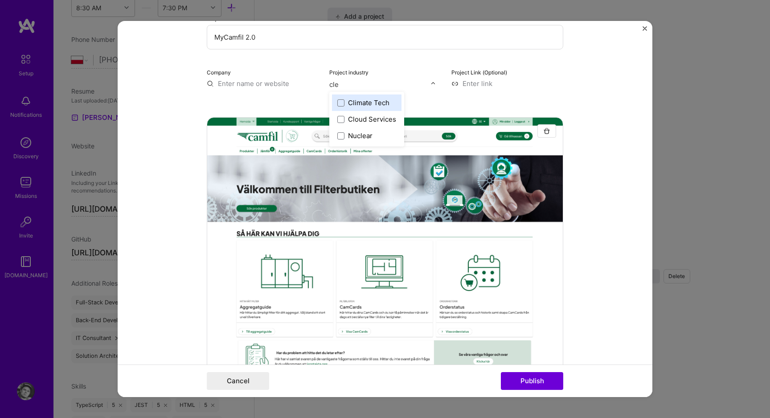
type input "clea"
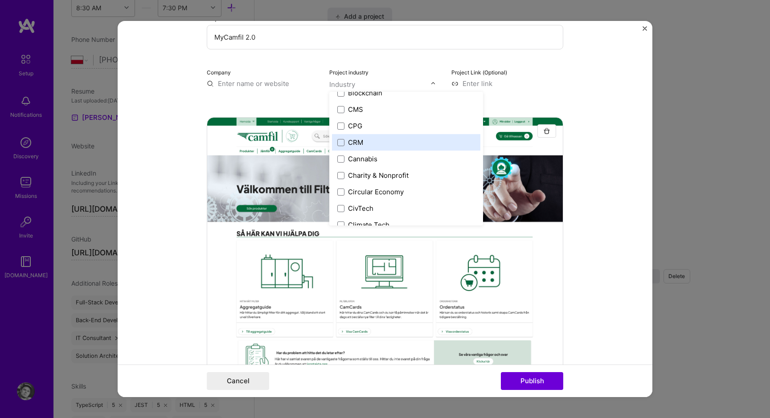
scroll to position [394, 0]
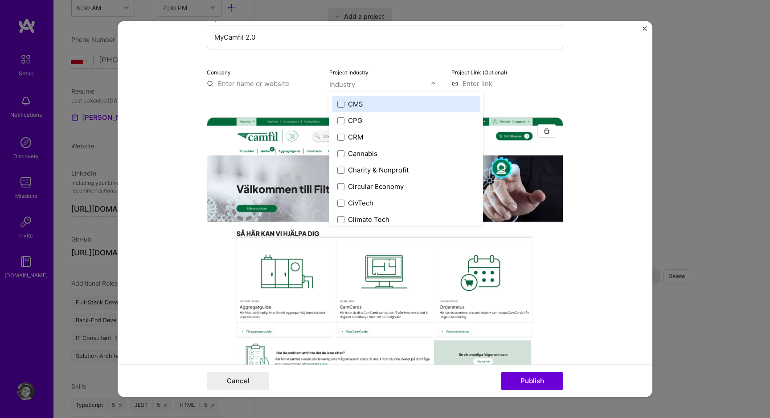
click at [462, 96] on div "CMS" at bounding box center [406, 104] width 148 height 16
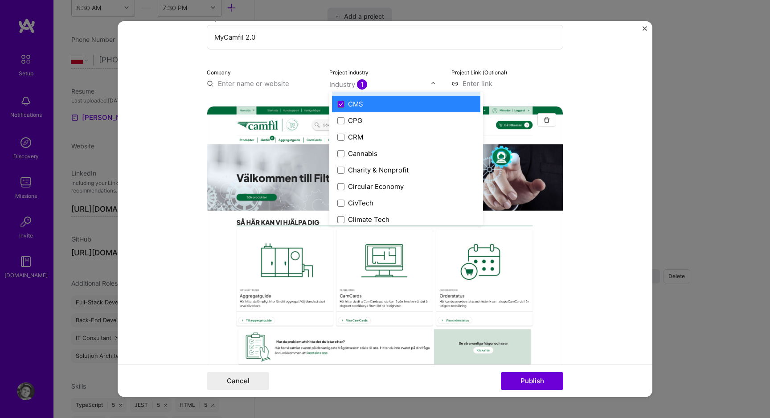
click at [471, 78] on div "Project Link (Optional)" at bounding box center [507, 77] width 112 height 21
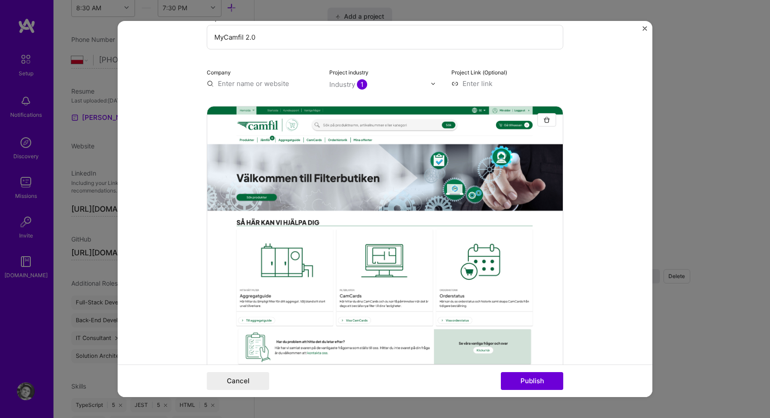
click at [470, 79] on input at bounding box center [507, 83] width 112 height 9
paste input "[URL][DOMAIN_NAME]"
type input "[URL][DOMAIN_NAME]"
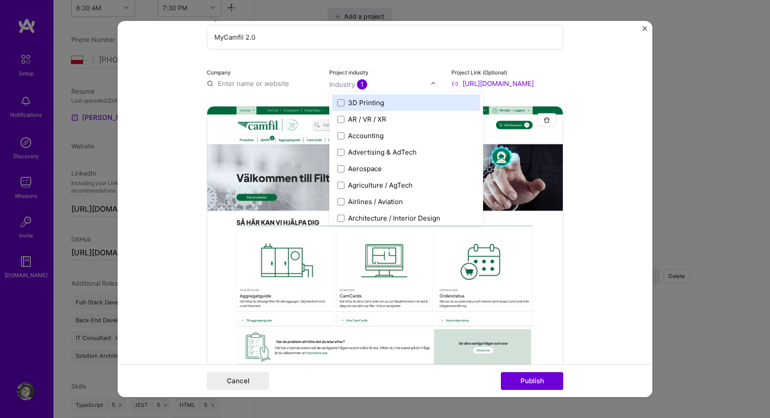
click at [402, 82] on input "text" at bounding box center [380, 84] width 102 height 9
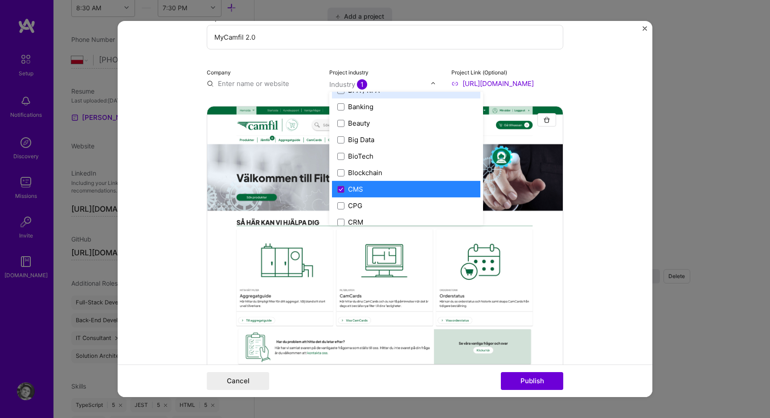
scroll to position [310, 0]
click at [341, 191] on span at bounding box center [340, 188] width 7 height 7
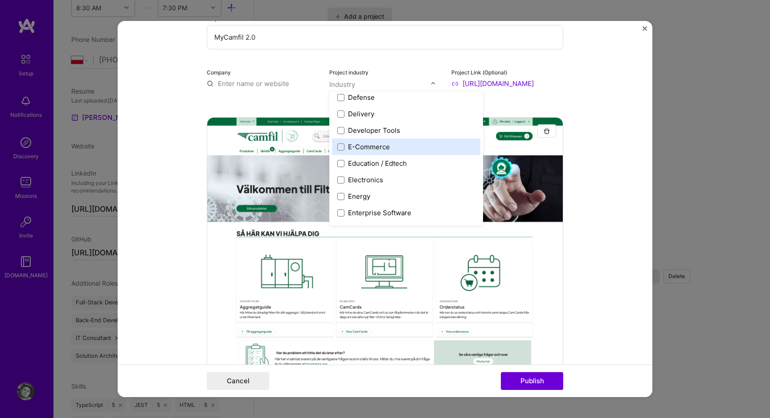
scroll to position [771, 0]
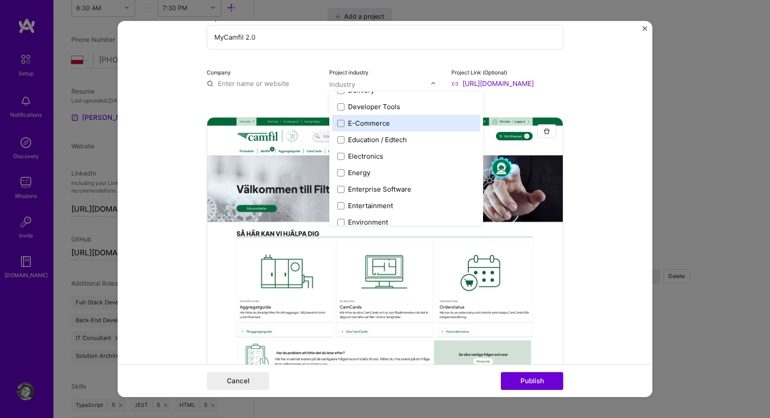
click at [404, 129] on div "E-Commerce" at bounding box center [406, 123] width 148 height 16
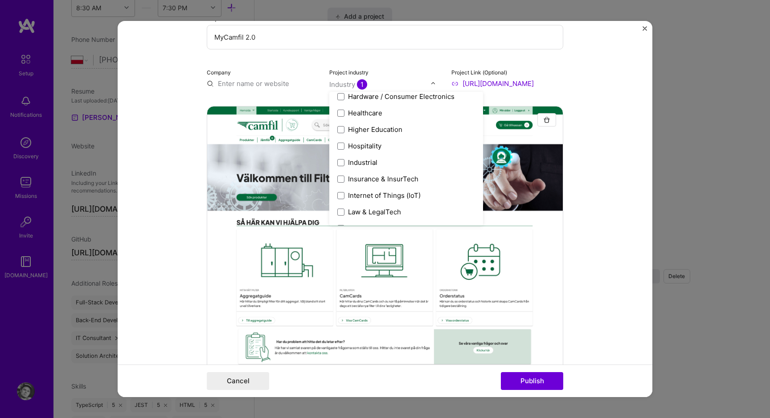
scroll to position [1131, 0]
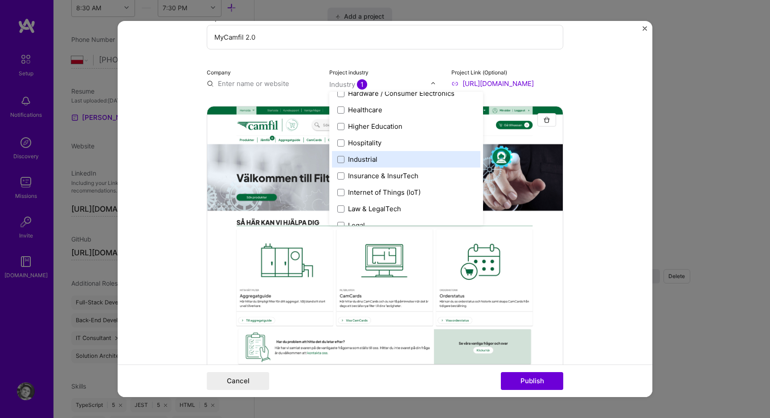
click at [400, 156] on label "Industrial" at bounding box center [406, 159] width 138 height 9
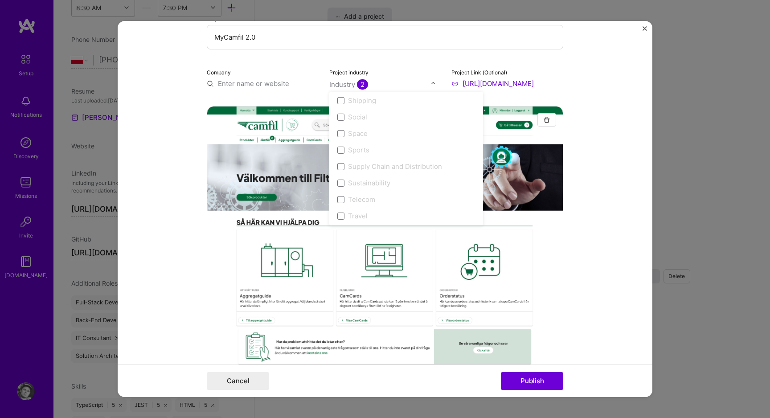
scroll to position [1850, 0]
click at [517, 278] on div at bounding box center [385, 239] width 357 height 267
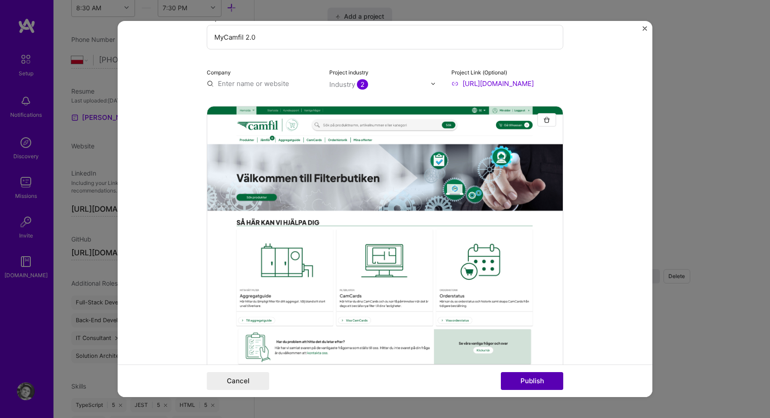
click at [537, 381] on button "Publish" at bounding box center [532, 381] width 62 height 18
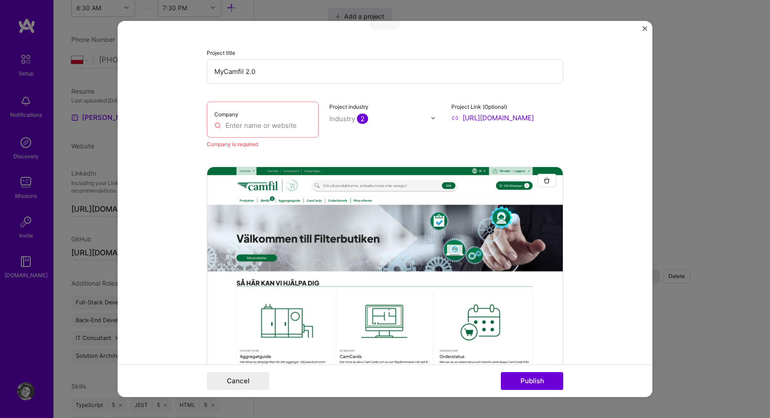
scroll to position [18, 0]
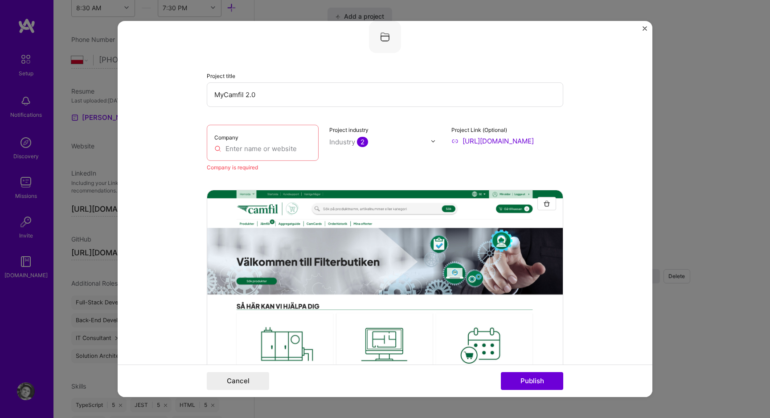
click at [236, 135] on label "Company" at bounding box center [226, 137] width 24 height 7
click at [238, 142] on div "Company" at bounding box center [263, 143] width 112 height 36
click at [238, 148] on input "text" at bounding box center [262, 148] width 97 height 9
click at [491, 143] on input "[URL][DOMAIN_NAME]" at bounding box center [507, 140] width 112 height 9
click at [246, 146] on input "text" at bounding box center [262, 148] width 97 height 9
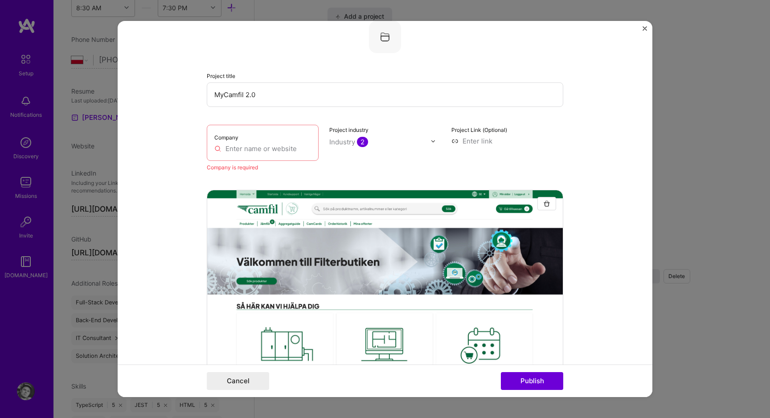
type input "M"
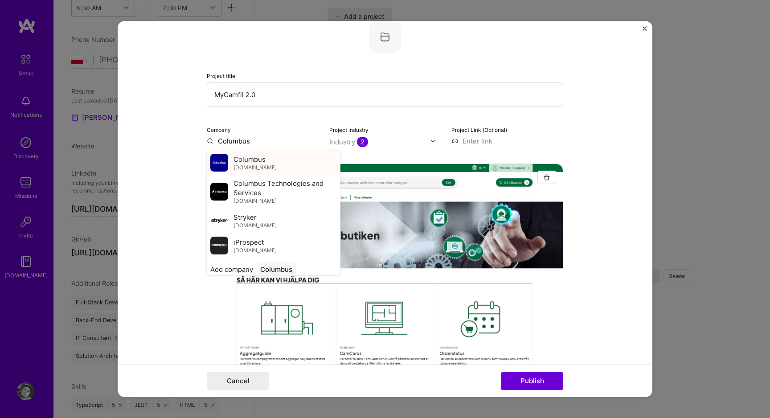
type input "Columbus"
click at [240, 169] on span "[DOMAIN_NAME]" at bounding box center [255, 167] width 43 height 7
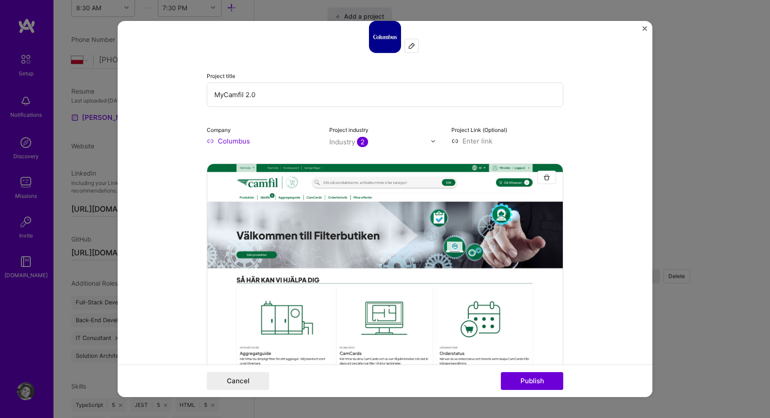
click at [180, 142] on form "Project title MyCamfil 2.0 Company Columbus Project industry Industry 2 Project…" at bounding box center [385, 209] width 535 height 376
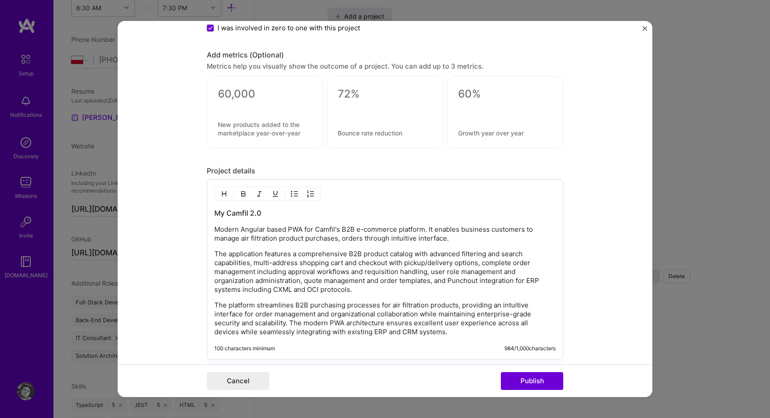
scroll to position [1166, 0]
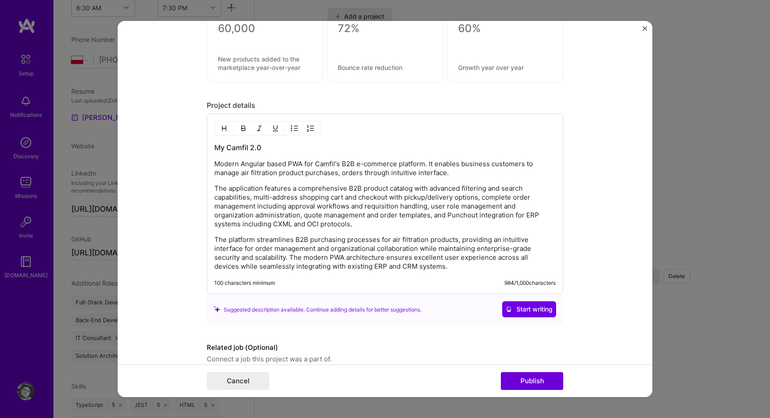
click at [525, 390] on div "Cancel Publish" at bounding box center [385, 381] width 535 height 33
click at [526, 384] on button "Publish" at bounding box center [532, 381] width 62 height 18
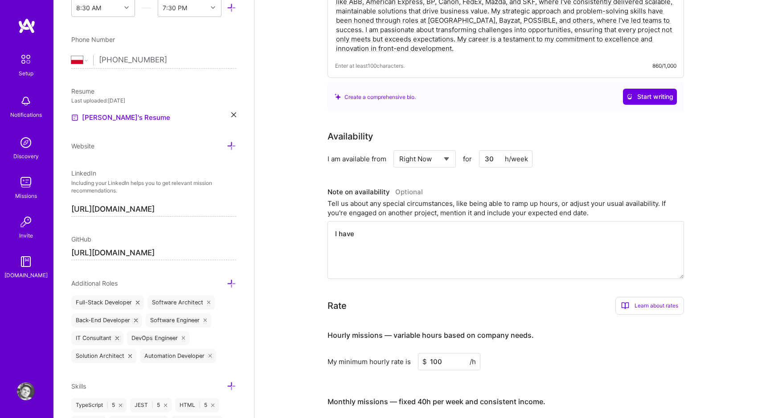
scroll to position [200, 0]
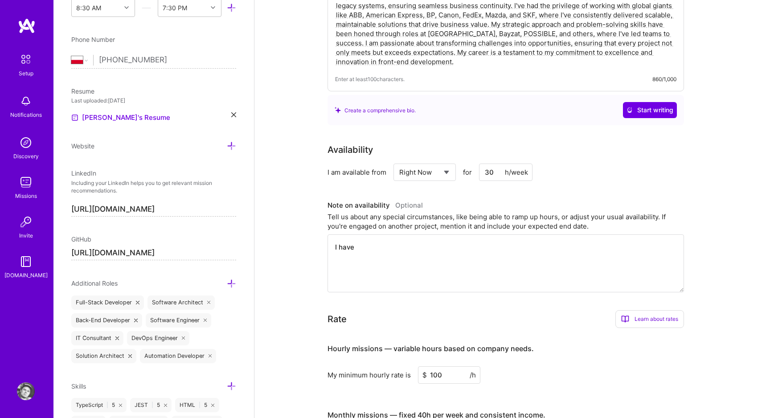
click at [504, 258] on textarea "I have" at bounding box center [506, 263] width 357 height 58
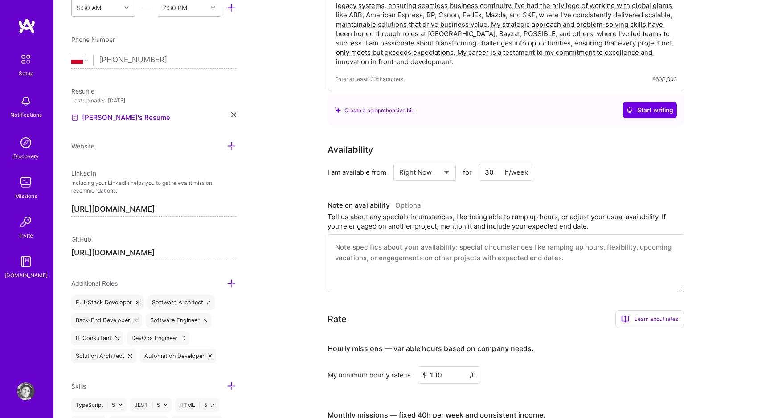
click at [502, 221] on div "Tell us about any special circumstances, like being able to ramp up hours, or a…" at bounding box center [506, 221] width 357 height 19
drag, startPoint x: 490, startPoint y: 171, endPoint x: 479, endPoint y: 173, distance: 11.3
click at [479, 173] on div "Select... Right Now Future Date Not Available for 30 h/week" at bounding box center [463, 172] width 139 height 17
type input "20"
click at [492, 209] on h3 "Note on availability Optional" at bounding box center [506, 205] width 357 height 13
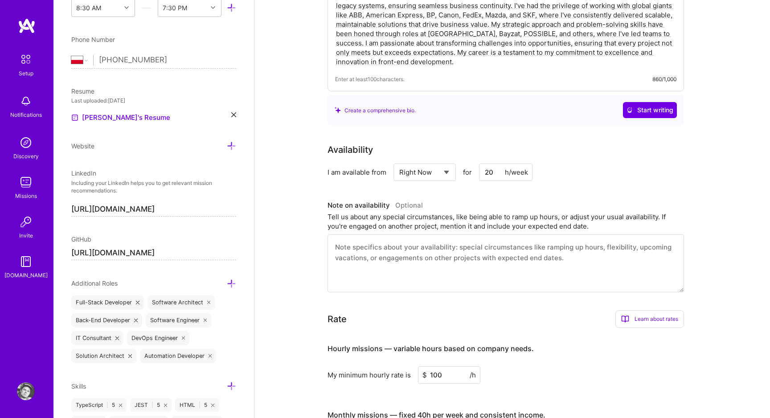
click at [446, 176] on select "Select... Right Now Future Date Not Available" at bounding box center [424, 172] width 51 height 23
click at [399, 161] on select "Select... Right Now Future Date Not Available" at bounding box center [424, 172] width 51 height 23
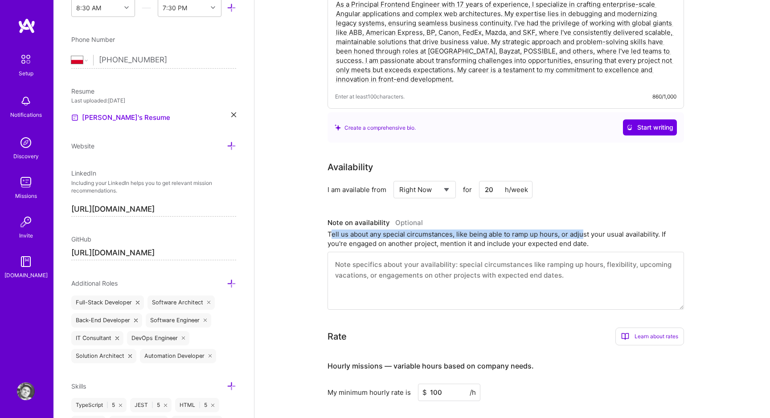
drag, startPoint x: 330, startPoint y: 233, endPoint x: 584, endPoint y: 236, distance: 254.0
click at [584, 236] on div "Tell us about any special circumstances, like being able to ramp up hours, or a…" at bounding box center [506, 239] width 357 height 19
click at [607, 249] on div "Note on availability Optional Tell us about any special circumstances, like bei…" at bounding box center [506, 263] width 357 height 94
drag, startPoint x: 593, startPoint y: 248, endPoint x: 310, endPoint y: 236, distance: 283.7
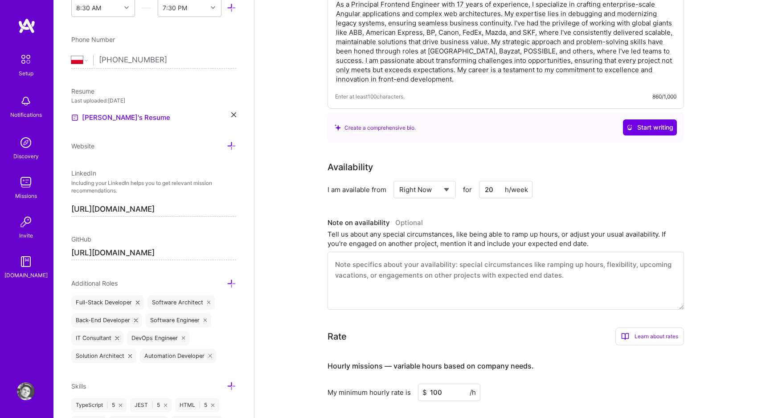
click at [331, 232] on div "Tell us about any special circumstances, like being able to ramp up hours, or a…" at bounding box center [506, 239] width 357 height 19
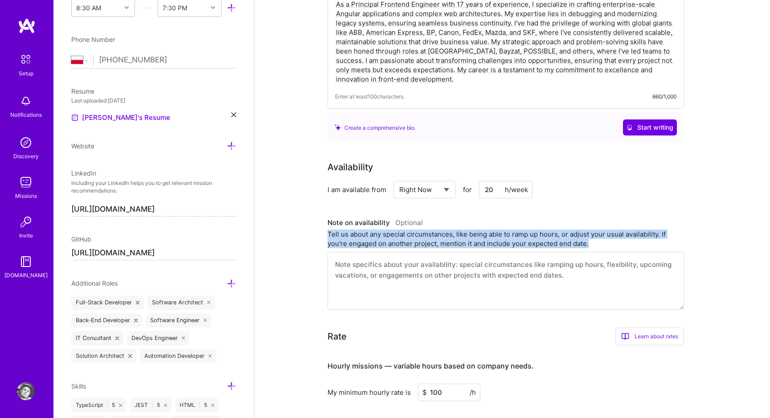
click at [331, 232] on div "Tell us about any special circumstances, like being able to ramp up hours, or a…" at bounding box center [506, 239] width 357 height 19
copy div "Tell us about any special circumstances, like being able to ramp up hours, or a…"
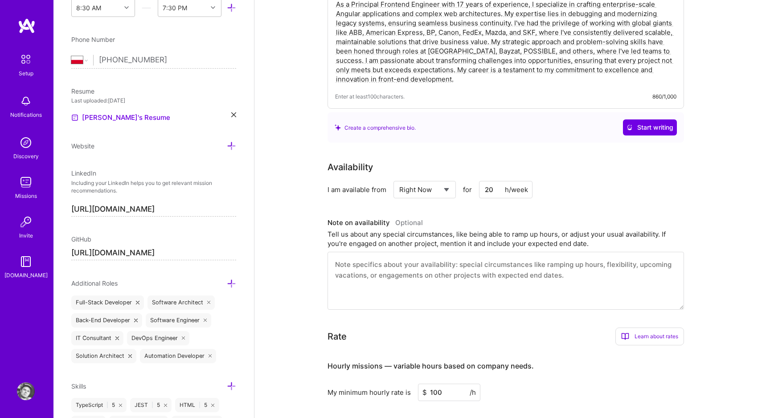
click at [375, 275] on textarea at bounding box center [506, 281] width 357 height 58
paste textarea "Currently engaged with [PERSON_NAME] A/S on enterprise projects. Available for …"
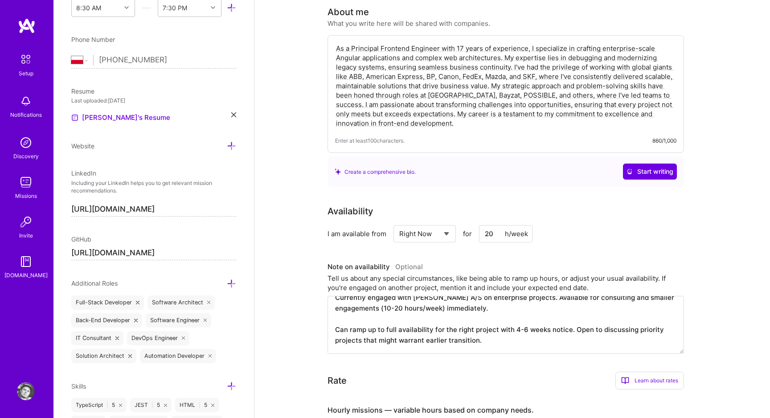
scroll to position [0, 0]
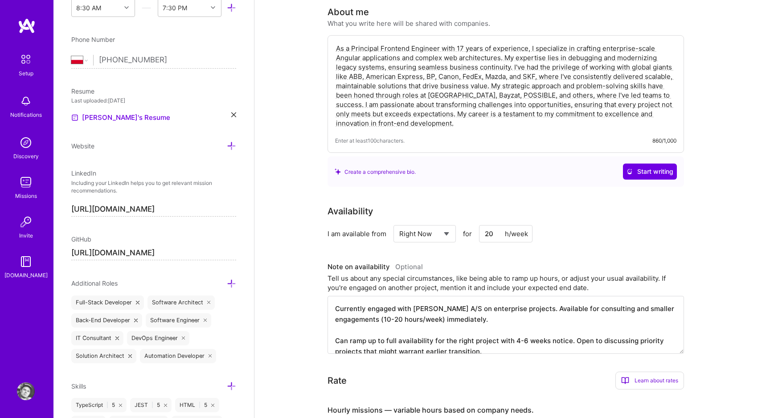
drag, startPoint x: 458, startPoint y: 308, endPoint x: 447, endPoint y: 311, distance: 10.9
click at [447, 311] on textarea "Currently engaged with [PERSON_NAME] A/S on enterprise projects. Available for …" at bounding box center [506, 325] width 357 height 58
click at [368, 322] on textarea "Currently engaged with Columbus on enterprise projects. Available for consultin…" at bounding box center [506, 325] width 357 height 58
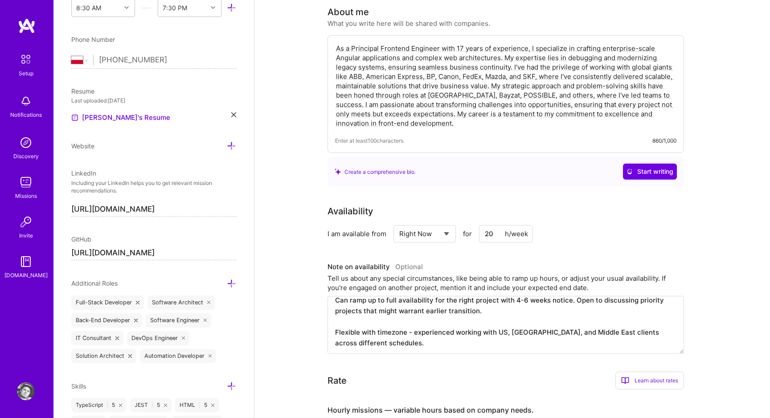
scroll to position [43, 0]
click at [477, 305] on textarea "Currently engaged with Columbus on enterprise projects. Available for consultin…" at bounding box center [506, 325] width 357 height 58
click at [493, 311] on textarea "Currently engaged with Columbus on enterprise projects. Available for consultin…" at bounding box center [506, 325] width 357 height 58
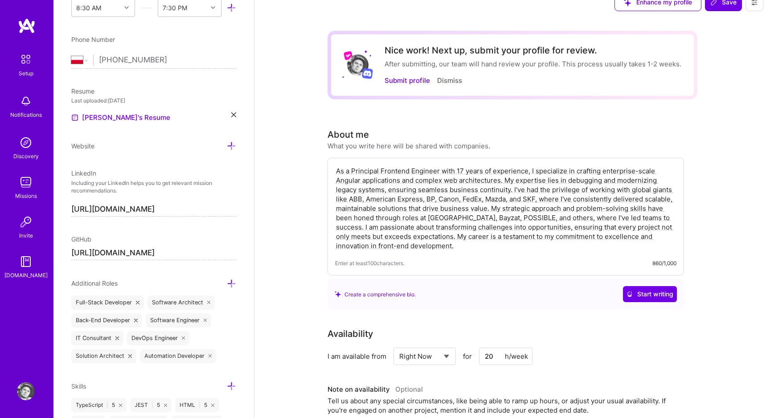
scroll to position [0, 0]
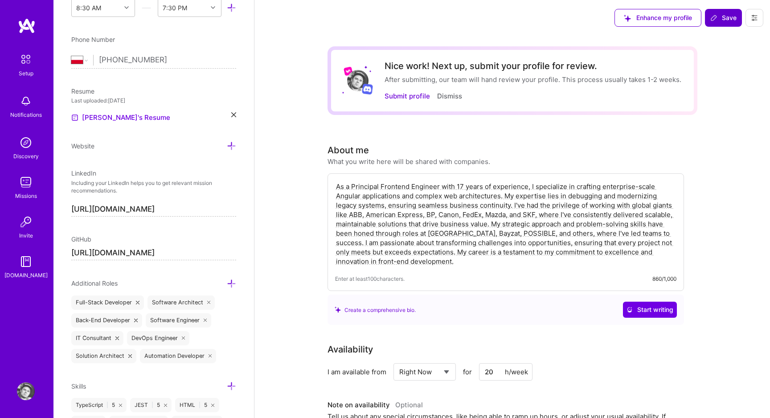
type textarea "Currently engaged with Columbus on enterprise projects. Available for consultin…"
click at [719, 22] on button "Save" at bounding box center [723, 18] width 37 height 18
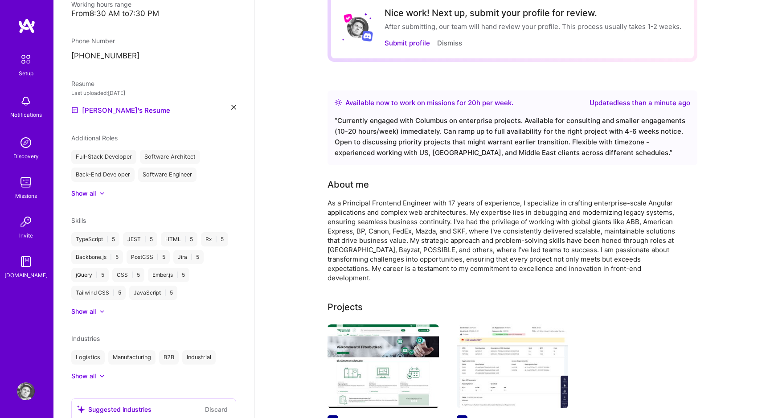
scroll to position [53, 0]
click at [590, 121] on div "“ Currently engaged with Columbus on enterprise projects. Available for consult…" at bounding box center [513, 137] width 356 height 43
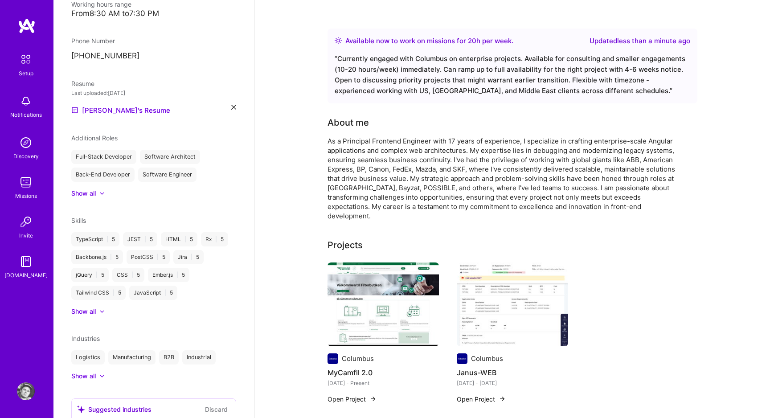
scroll to position [0, 0]
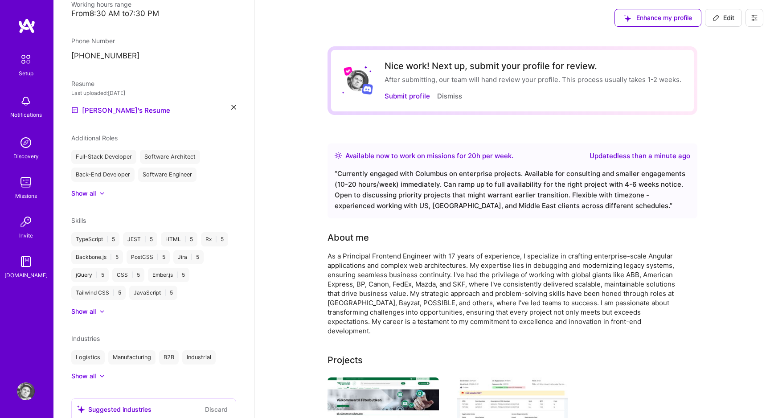
click at [724, 12] on button "Edit" at bounding box center [723, 18] width 37 height 18
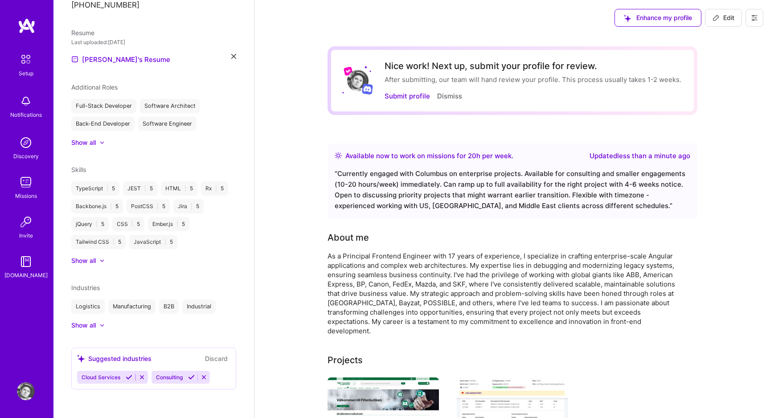
select select "PL"
select select "Right Now"
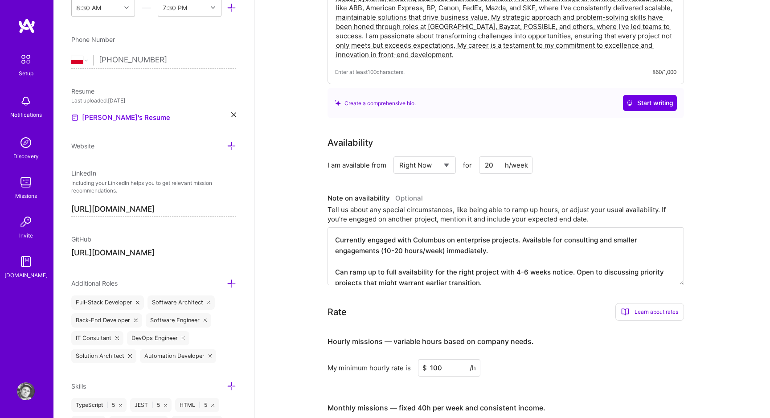
scroll to position [43, 0]
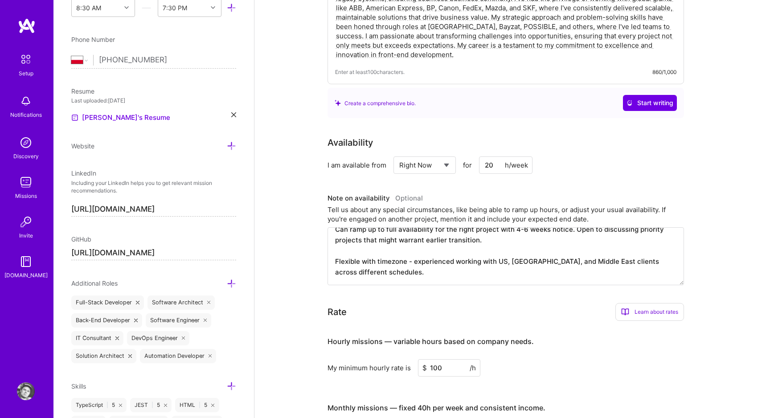
drag, startPoint x: 336, startPoint y: 244, endPoint x: 333, endPoint y: 292, distance: 48.2
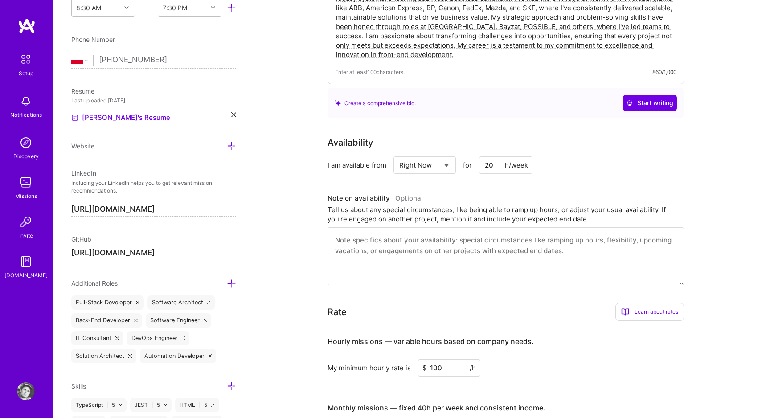
scroll to position [0, 0]
paste textarea "Currently engaged with Columbus on enterprise projects. Available for consultin…"
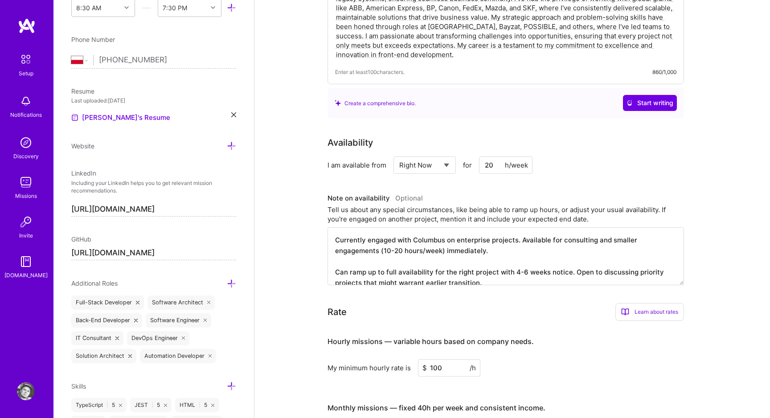
click at [404, 258] on textarea "Currently engaged with Columbus on enterprise projects. Available for consultin…" at bounding box center [506, 256] width 357 height 58
click at [596, 269] on textarea "Currently engaged with Columbus on enterprise projects. Available for consultin…" at bounding box center [506, 256] width 357 height 58
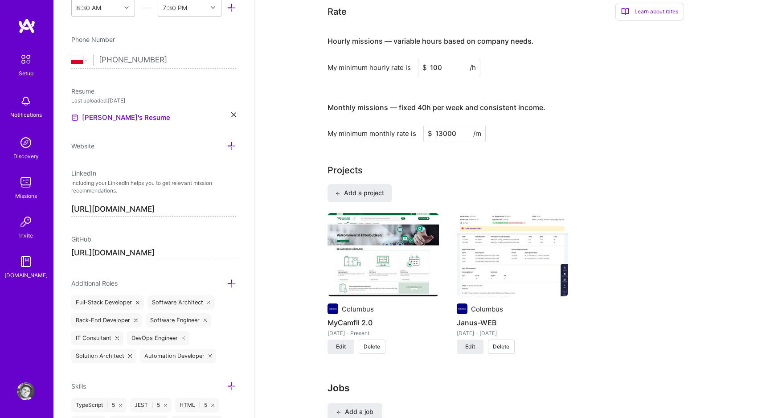
scroll to position [489, 0]
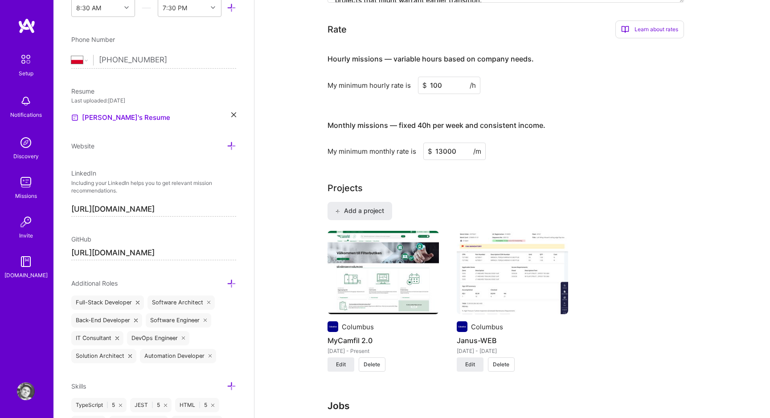
type textarea "Currently engaged with Columbus on enterprise projects. Available for consultin…"
click at [434, 78] on input "100" at bounding box center [449, 85] width 62 height 17
click at [438, 82] on input "100" at bounding box center [449, 85] width 62 height 17
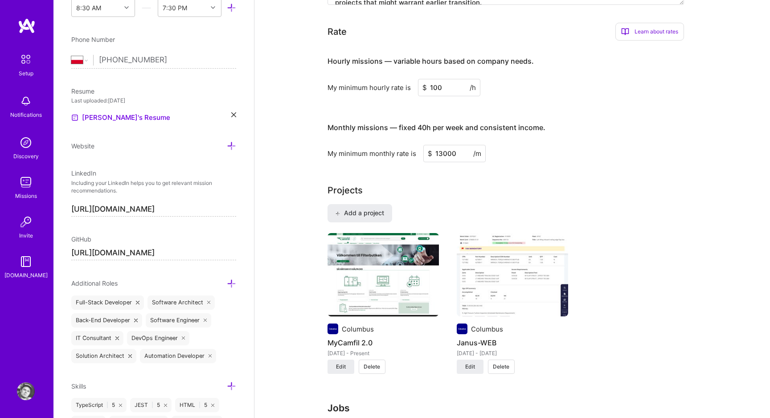
scroll to position [487, 0]
type input "8"
type input "90"
click at [609, 118] on h3 "Monthly missions — fixed 40h per week and consistent income." at bounding box center [506, 129] width 357 height 28
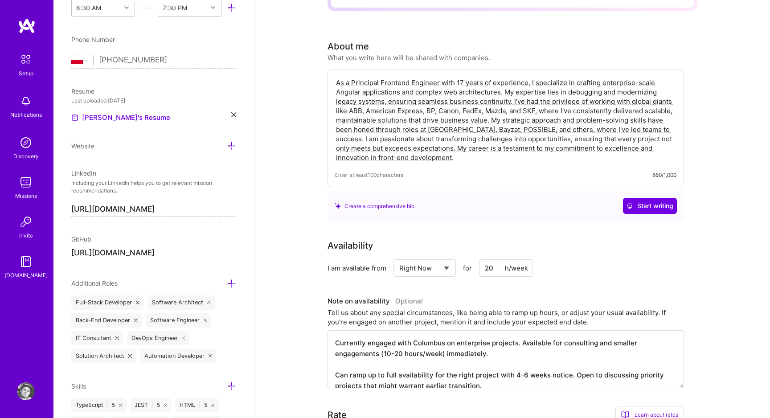
scroll to position [0, 0]
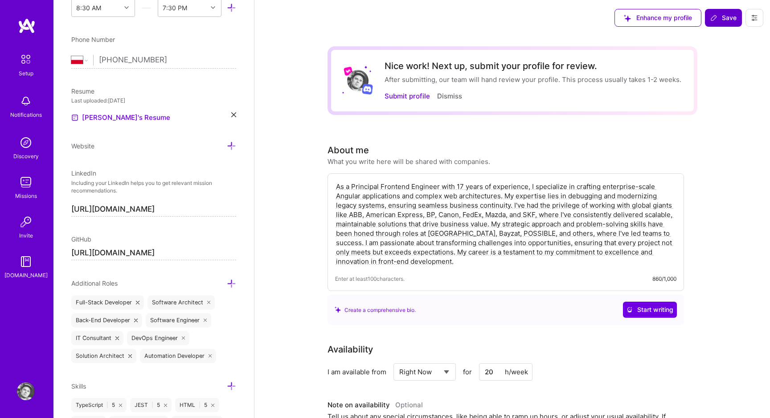
click at [721, 19] on span "Save" at bounding box center [723, 17] width 26 height 9
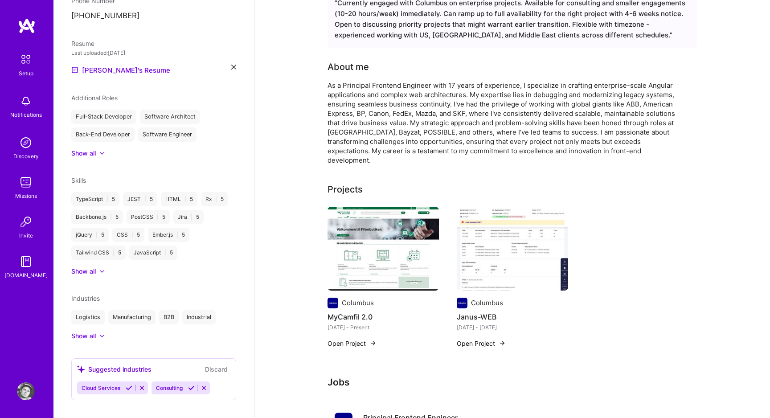
scroll to position [186, 0]
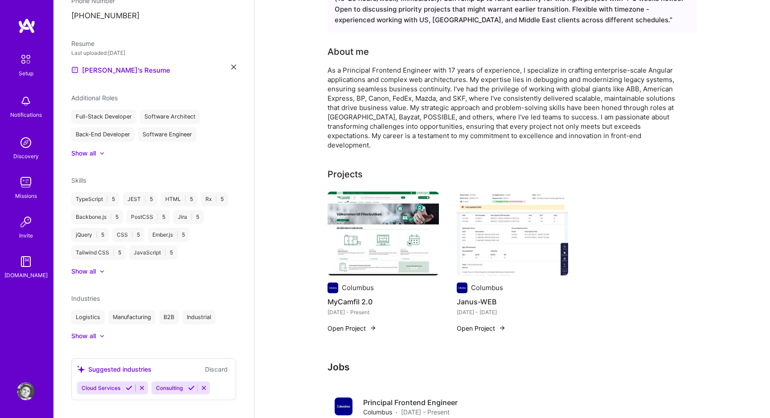
click at [191, 385] on icon at bounding box center [191, 388] width 7 height 7
click at [129, 385] on icon at bounding box center [129, 388] width 7 height 7
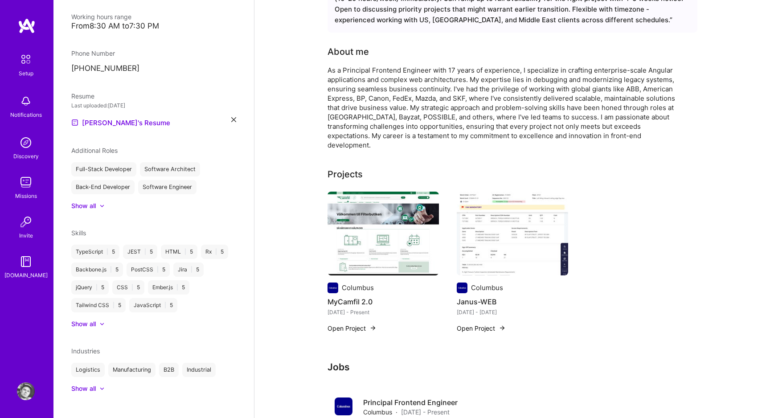
scroll to position [215, 0]
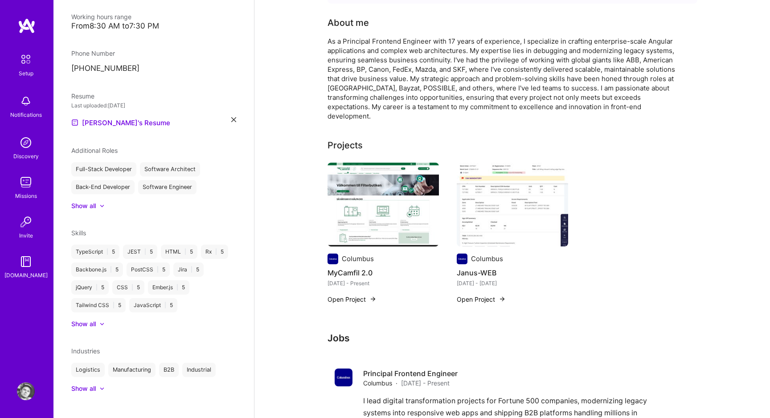
click at [93, 384] on div "Show all" at bounding box center [83, 388] width 25 height 9
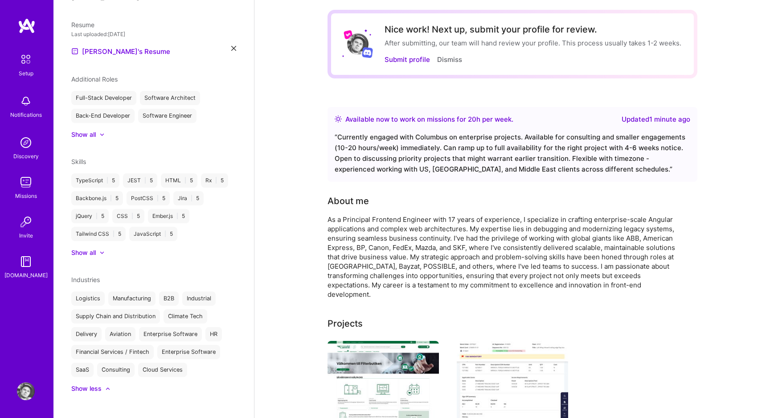
scroll to position [0, 0]
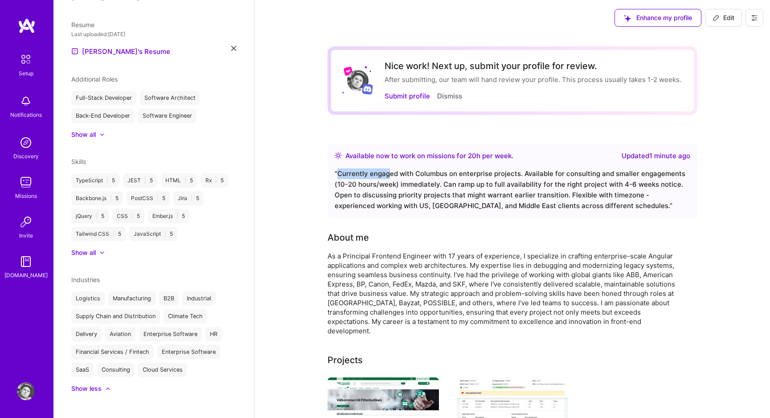
drag, startPoint x: 338, startPoint y: 172, endPoint x: 389, endPoint y: 177, distance: 51.1
click at [389, 177] on div "“ Currently engaged with Columbus on enterprise projects. Available for consult…" at bounding box center [513, 189] width 356 height 43
click at [422, 188] on div "“ Currently engaged with Columbus on enterprise projects. Available for consult…" at bounding box center [513, 189] width 356 height 43
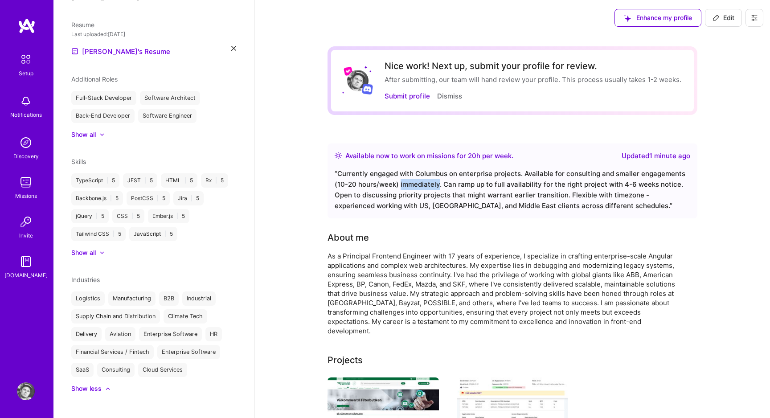
click at [422, 188] on div "“ Currently engaged with Columbus on enterprise projects. Available for consult…" at bounding box center [513, 189] width 356 height 43
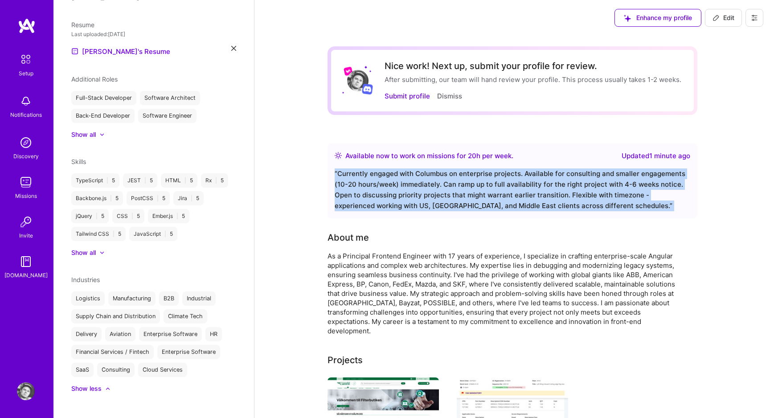
click at [430, 189] on div "“ Currently engaged with Columbus on enterprise projects. Available for consult…" at bounding box center [513, 189] width 356 height 43
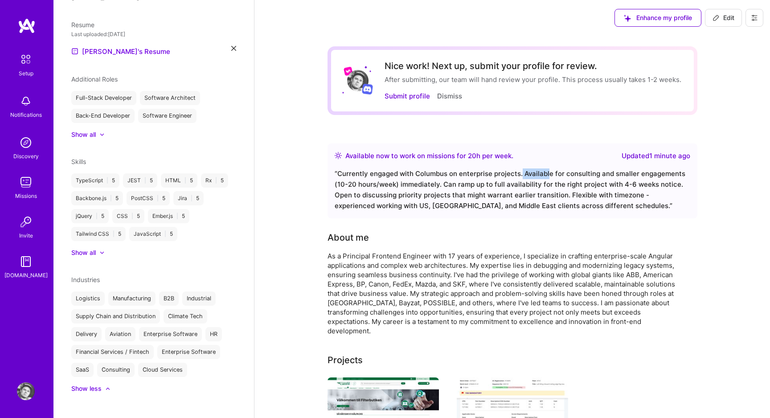
drag, startPoint x: 521, startPoint y: 173, endPoint x: 554, endPoint y: 173, distance: 33.0
click at [547, 173] on div "“ Currently engaged with Columbus on enterprise projects. Available for consult…" at bounding box center [513, 189] width 356 height 43
click at [511, 186] on div "“ Currently engaged with Columbus on enterprise projects. Available for consult…" at bounding box center [513, 189] width 356 height 43
click at [402, 96] on button "Submit profile" at bounding box center [407, 95] width 45 height 9
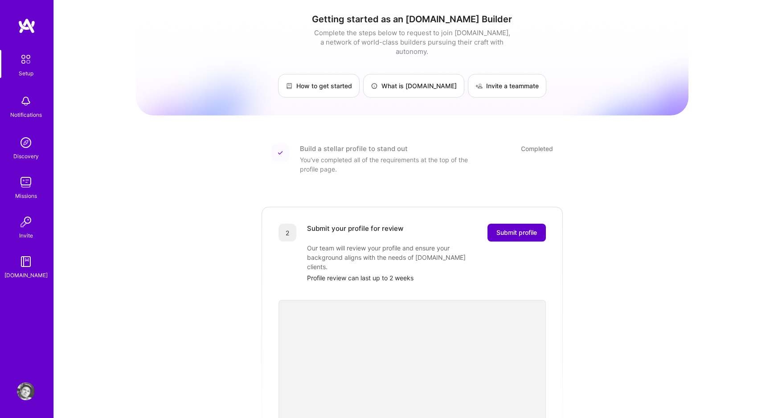
click at [504, 228] on span "Submit profile" at bounding box center [516, 232] width 41 height 9
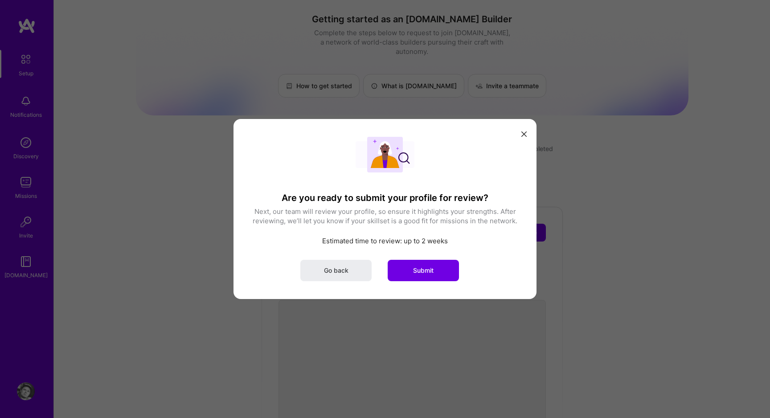
click at [525, 129] on button "modal" at bounding box center [524, 133] width 11 height 15
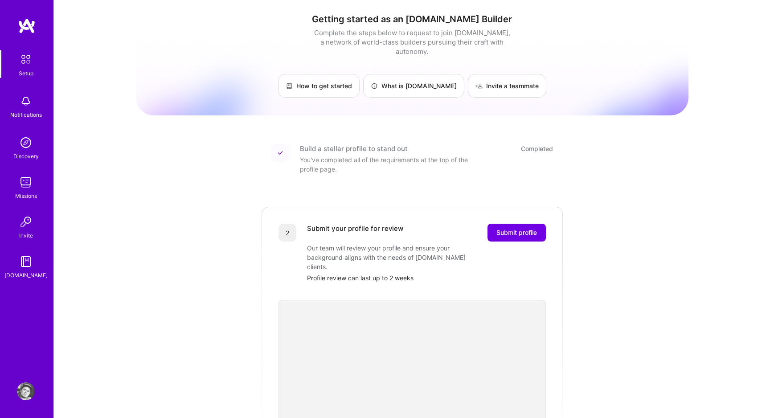
click at [25, 387] on img at bounding box center [26, 391] width 18 height 18
